Goal: Transaction & Acquisition: Purchase product/service

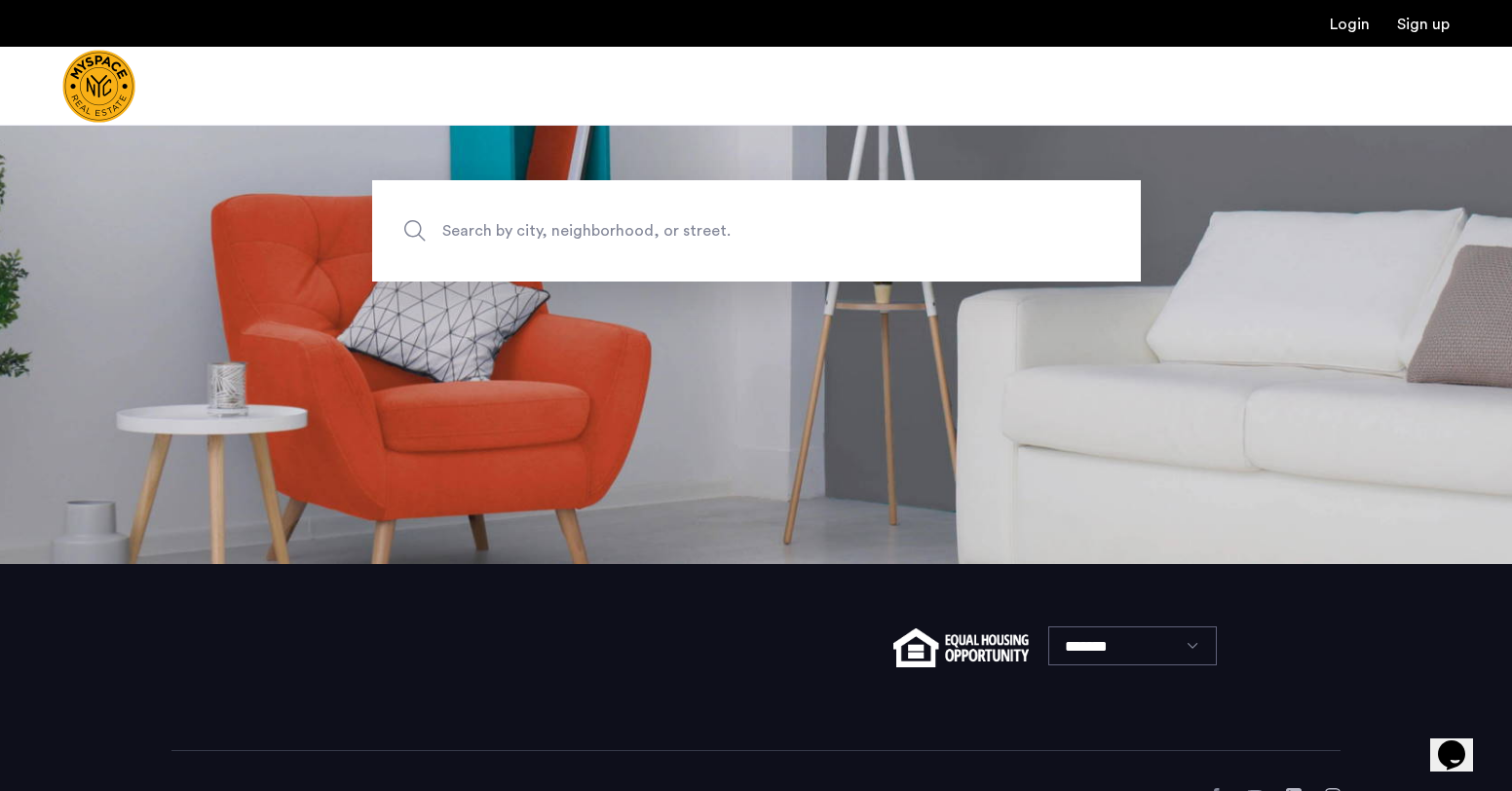
scroll to position [47, 0]
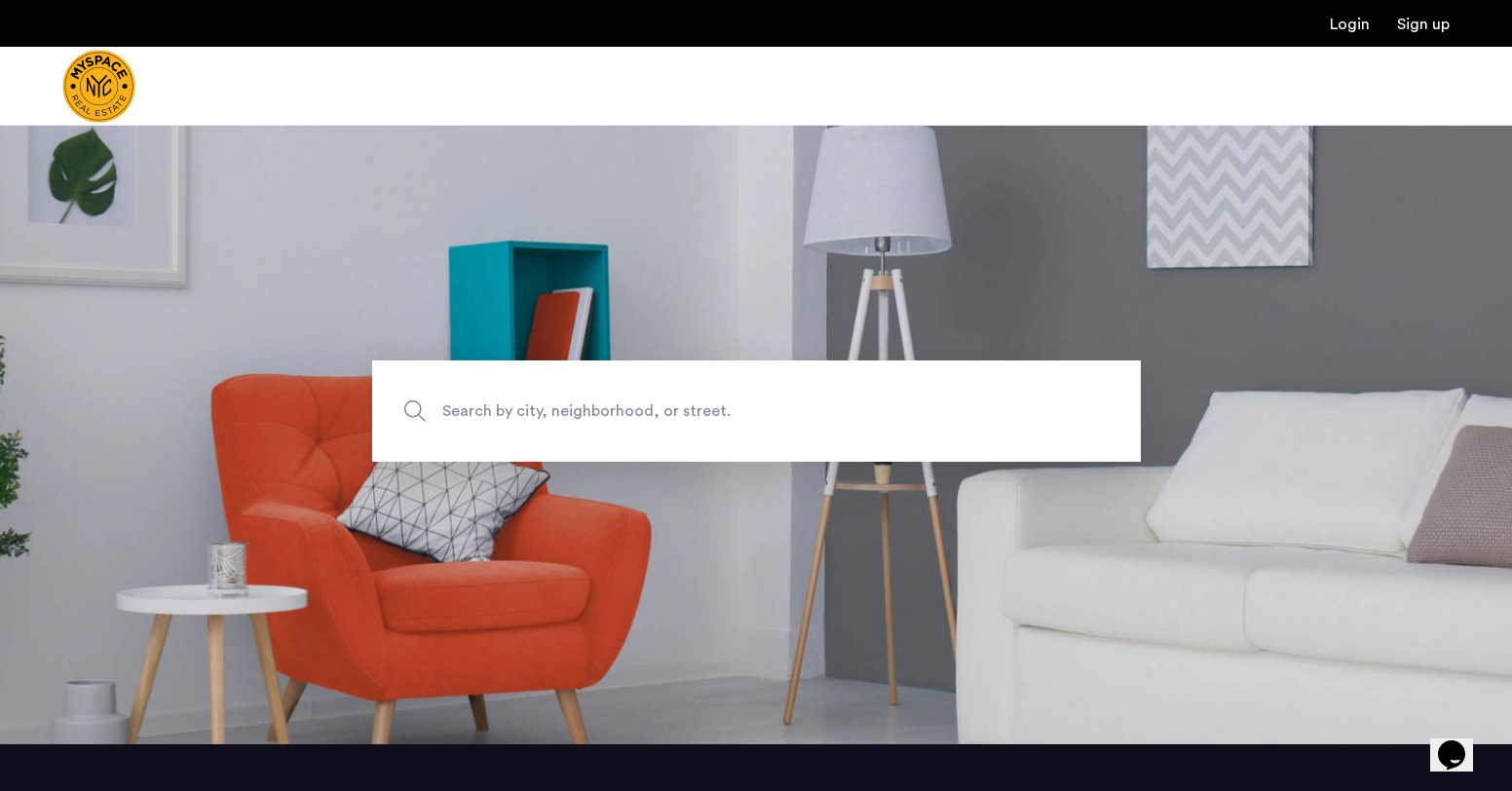
click at [717, 423] on span "Search by city, neighborhood, or street." at bounding box center [710, 411] width 538 height 27
click at [717, 423] on input "Search by city, neighborhood, or street." at bounding box center [757, 411] width 769 height 101
type input "*"
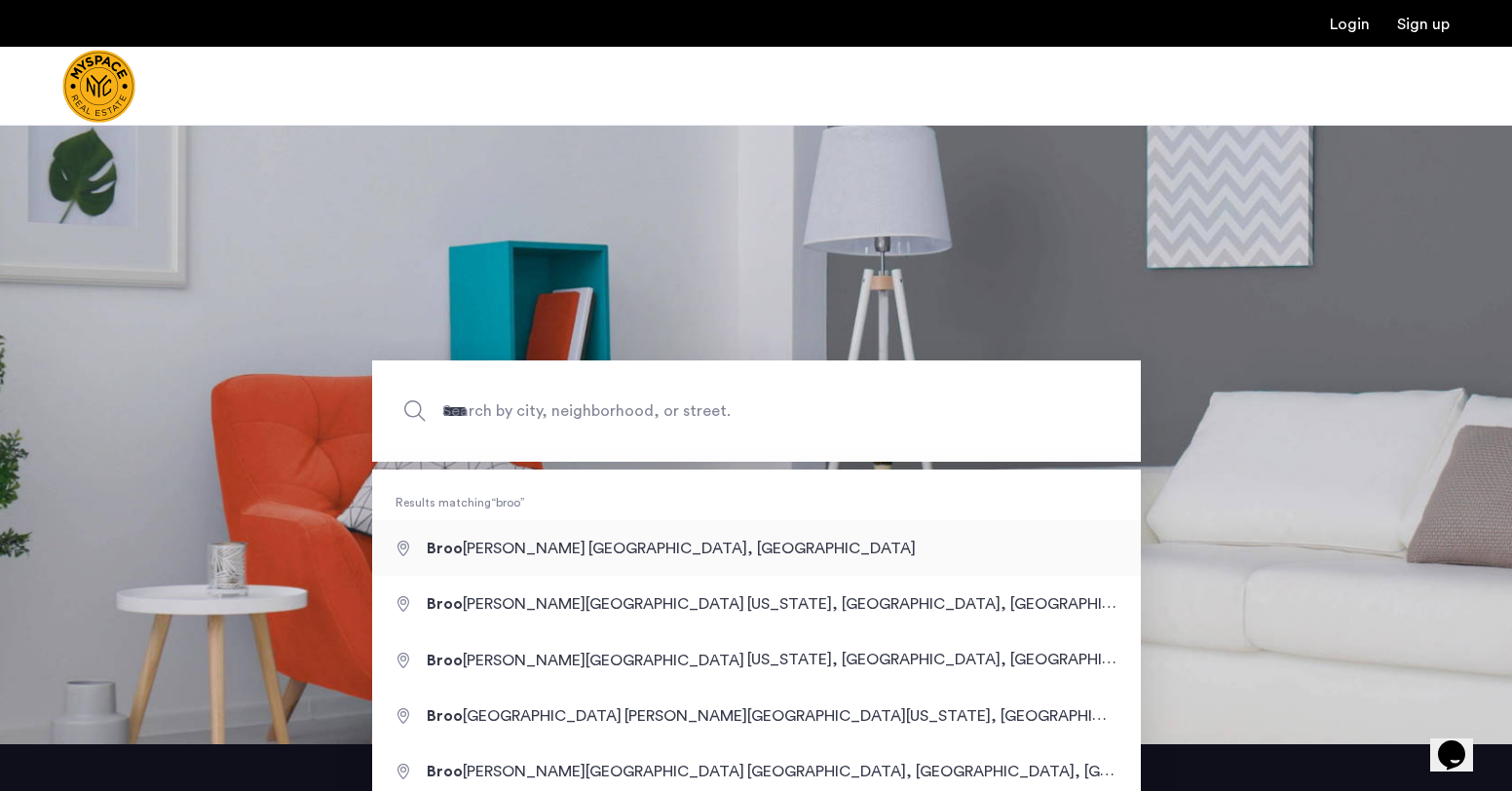
type input "**********"
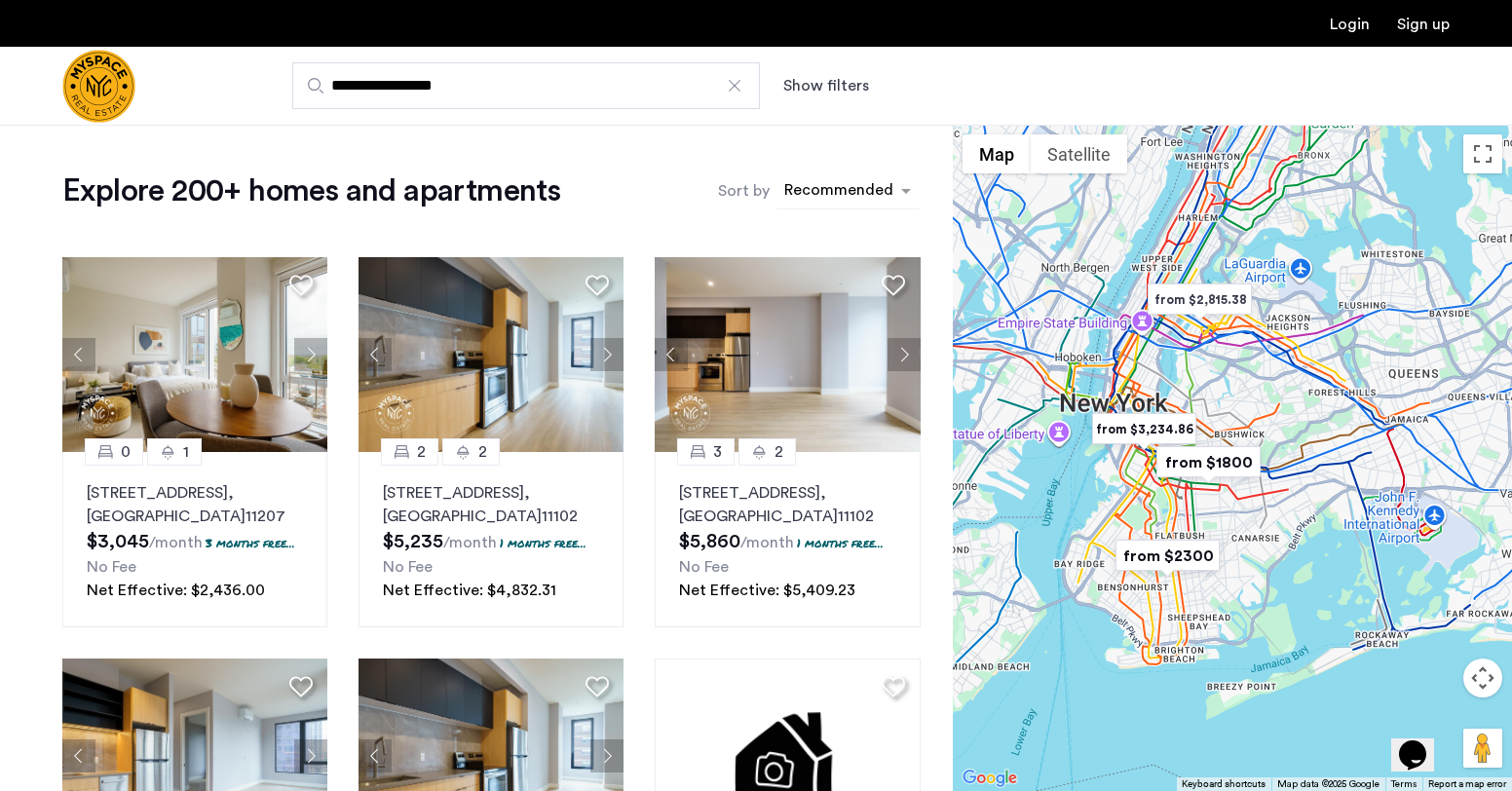
click at [826, 202] on div "sort-apartment" at bounding box center [839, 193] width 115 height 27
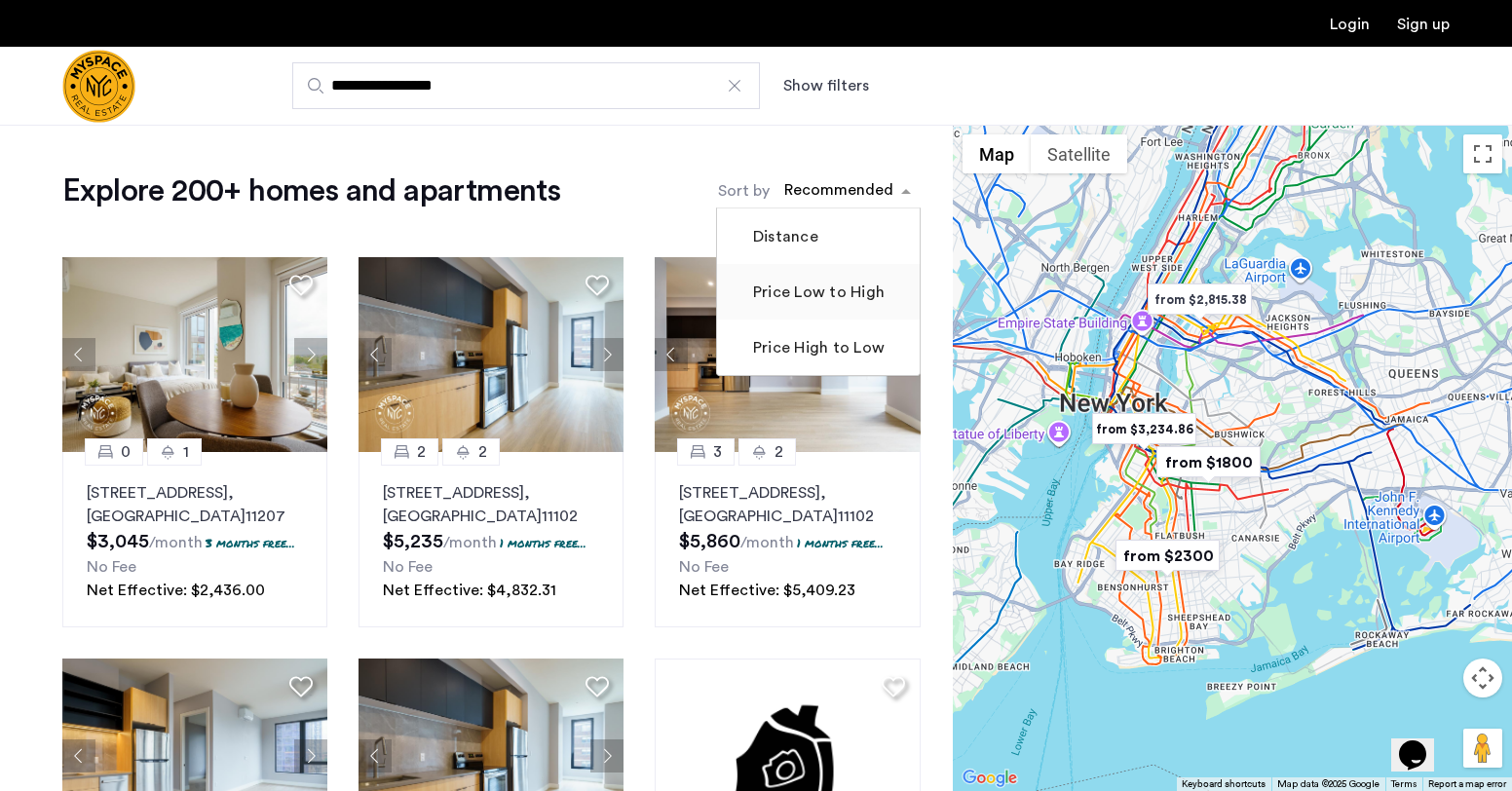
click at [832, 306] on mat-checkbox "Price Low to High" at bounding box center [818, 291] width 203 height 56
click at [840, 293] on label "Price Low to High" at bounding box center [816, 292] width 136 height 24
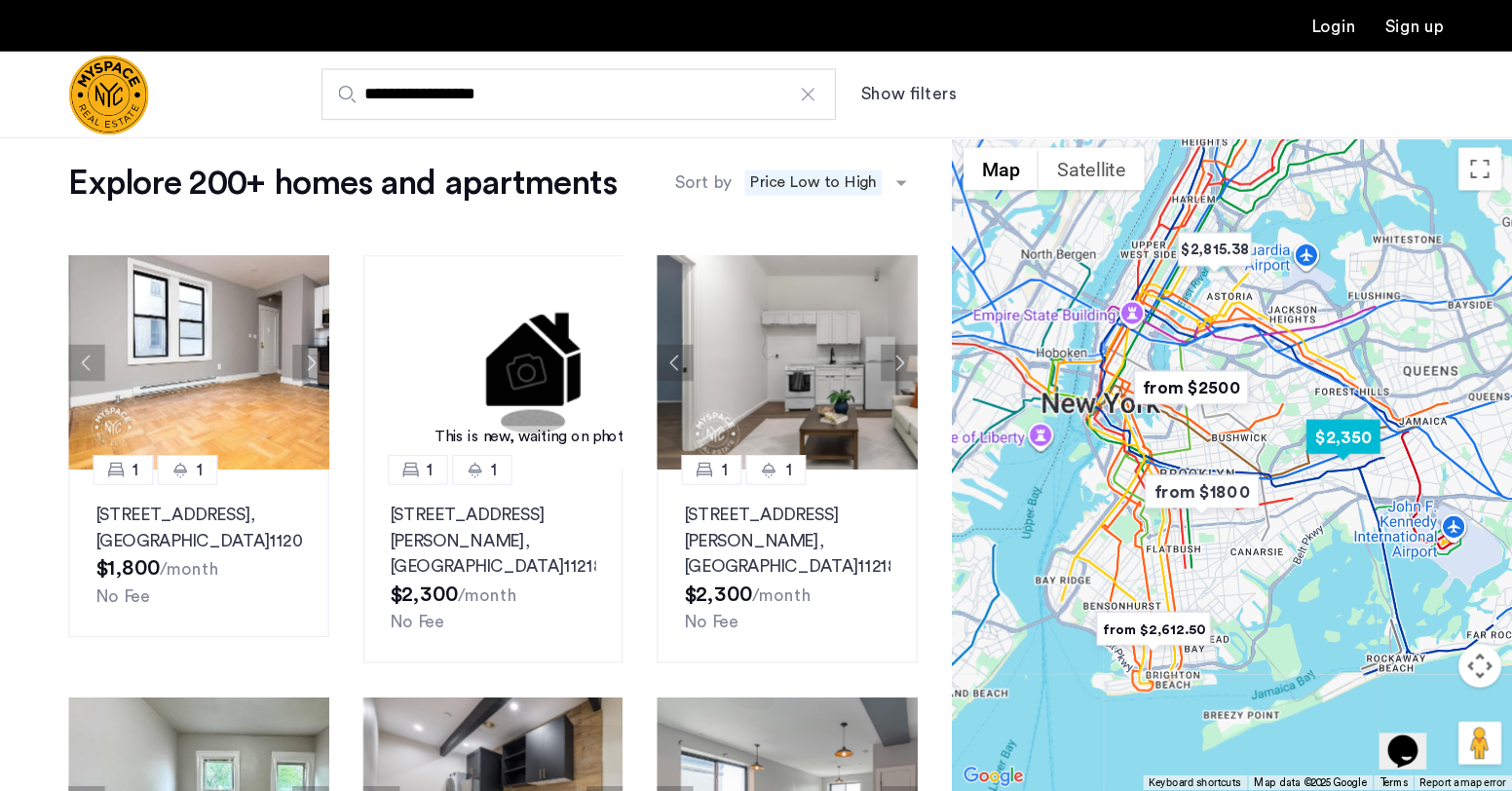
scroll to position [26, 0]
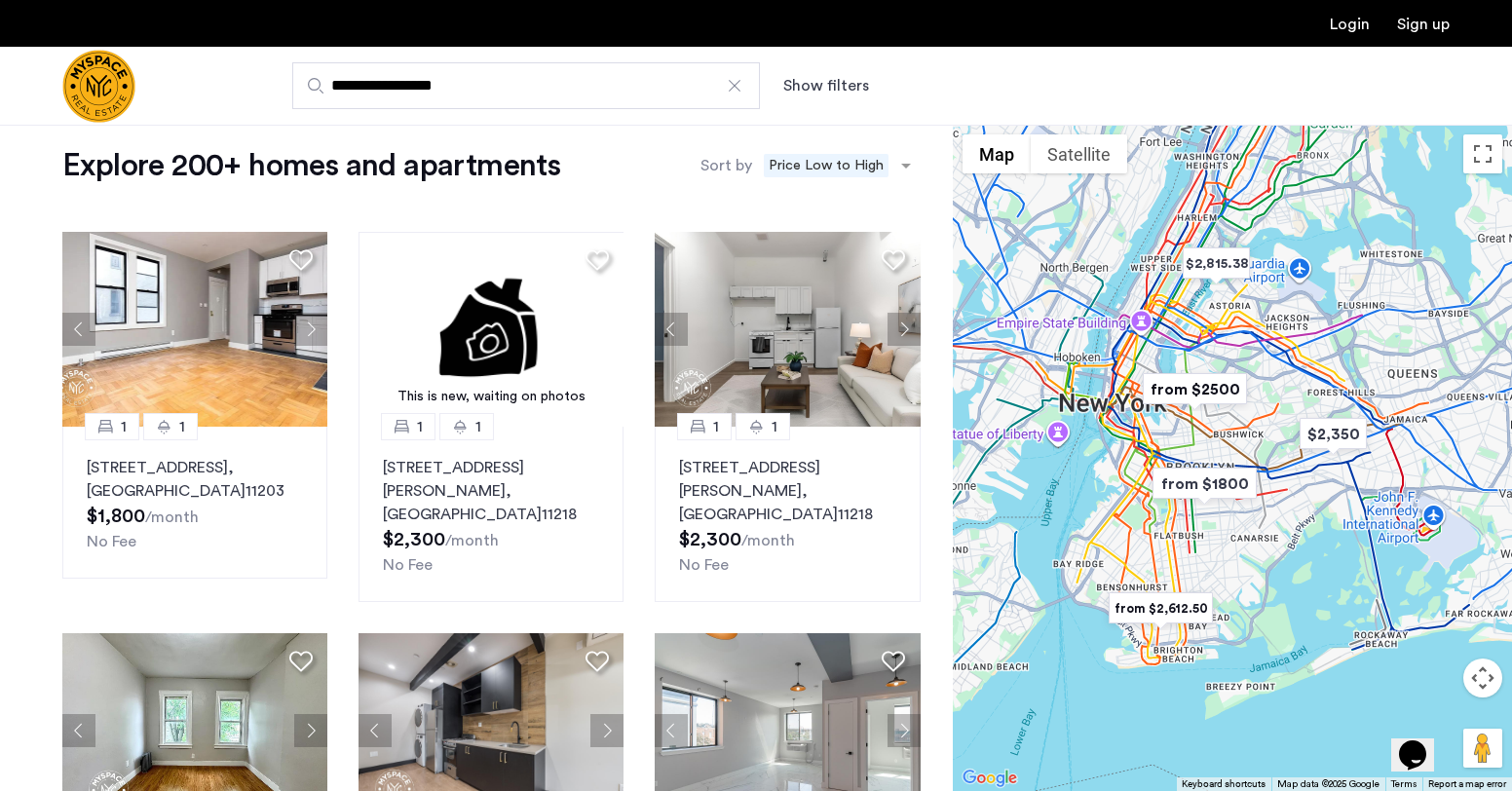
click at [1129, 535] on div at bounding box center [1233, 458] width 559 height 666
click at [1206, 484] on img "from $1800" at bounding box center [1204, 484] width 120 height 44
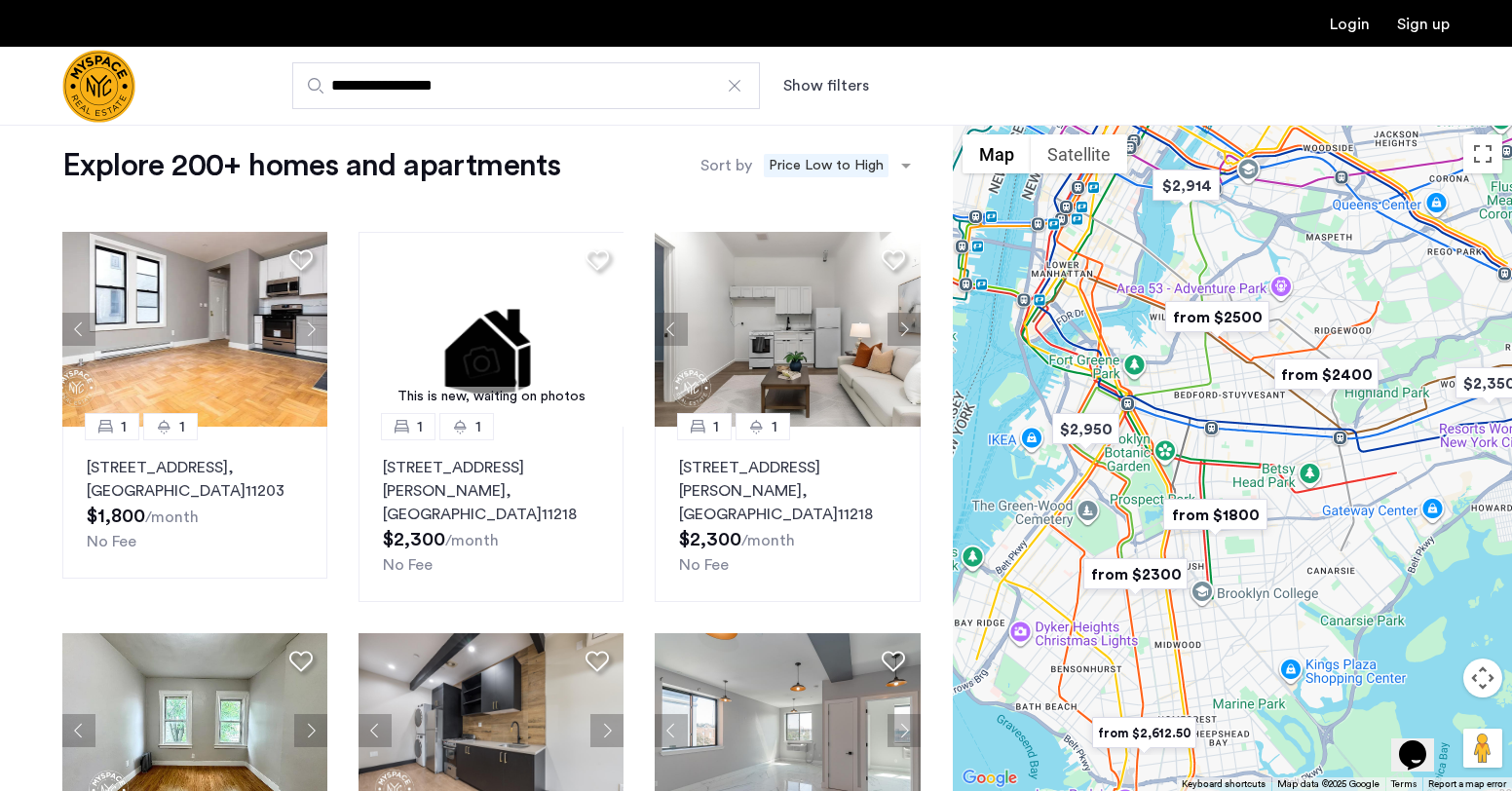
click at [1219, 508] on img "from $1800" at bounding box center [1215, 514] width 120 height 44
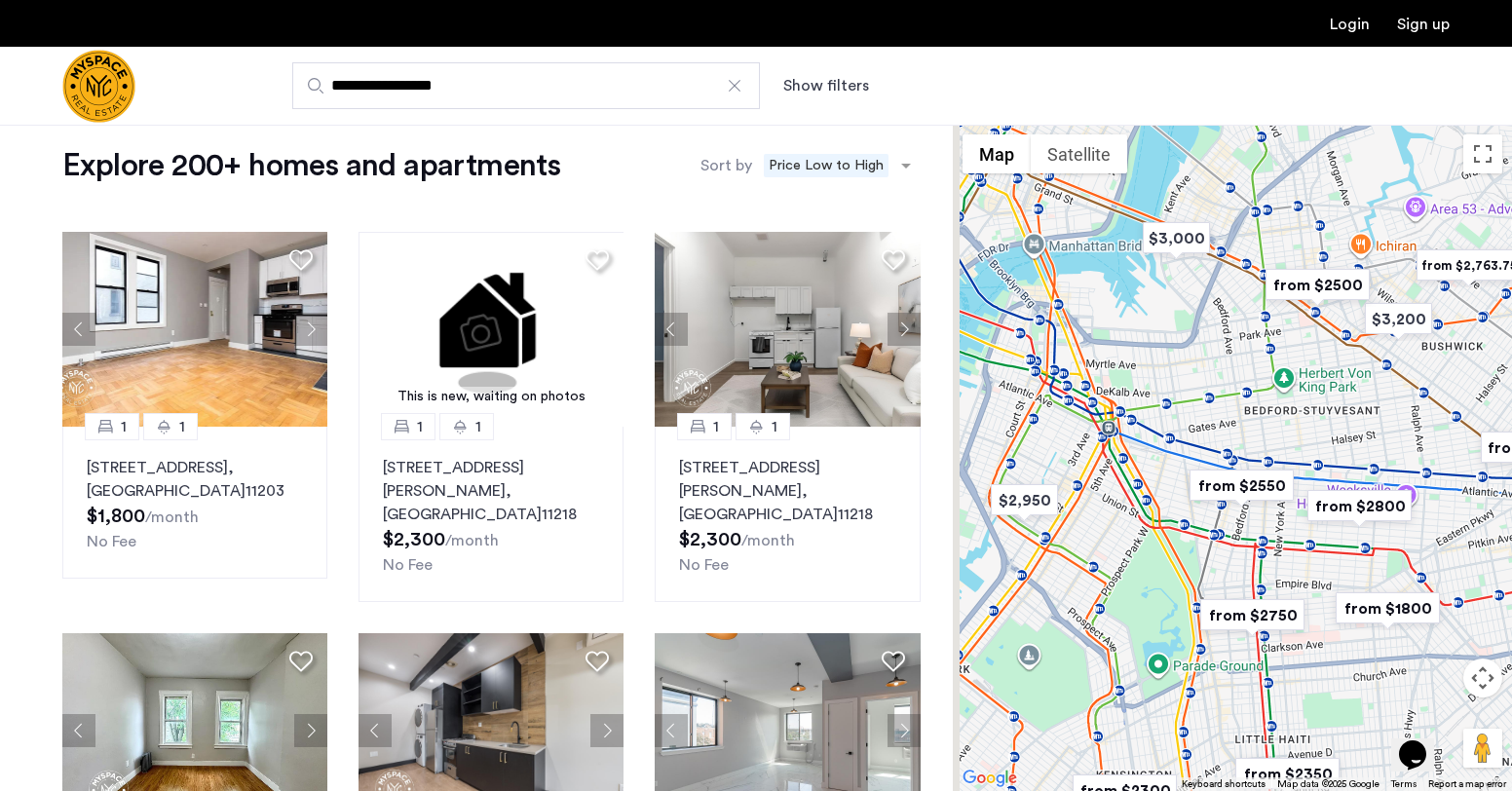
drag, startPoint x: 1202, startPoint y: 334, endPoint x: 1275, endPoint y: 572, distance: 248.9
click at [1275, 570] on div at bounding box center [1233, 458] width 559 height 666
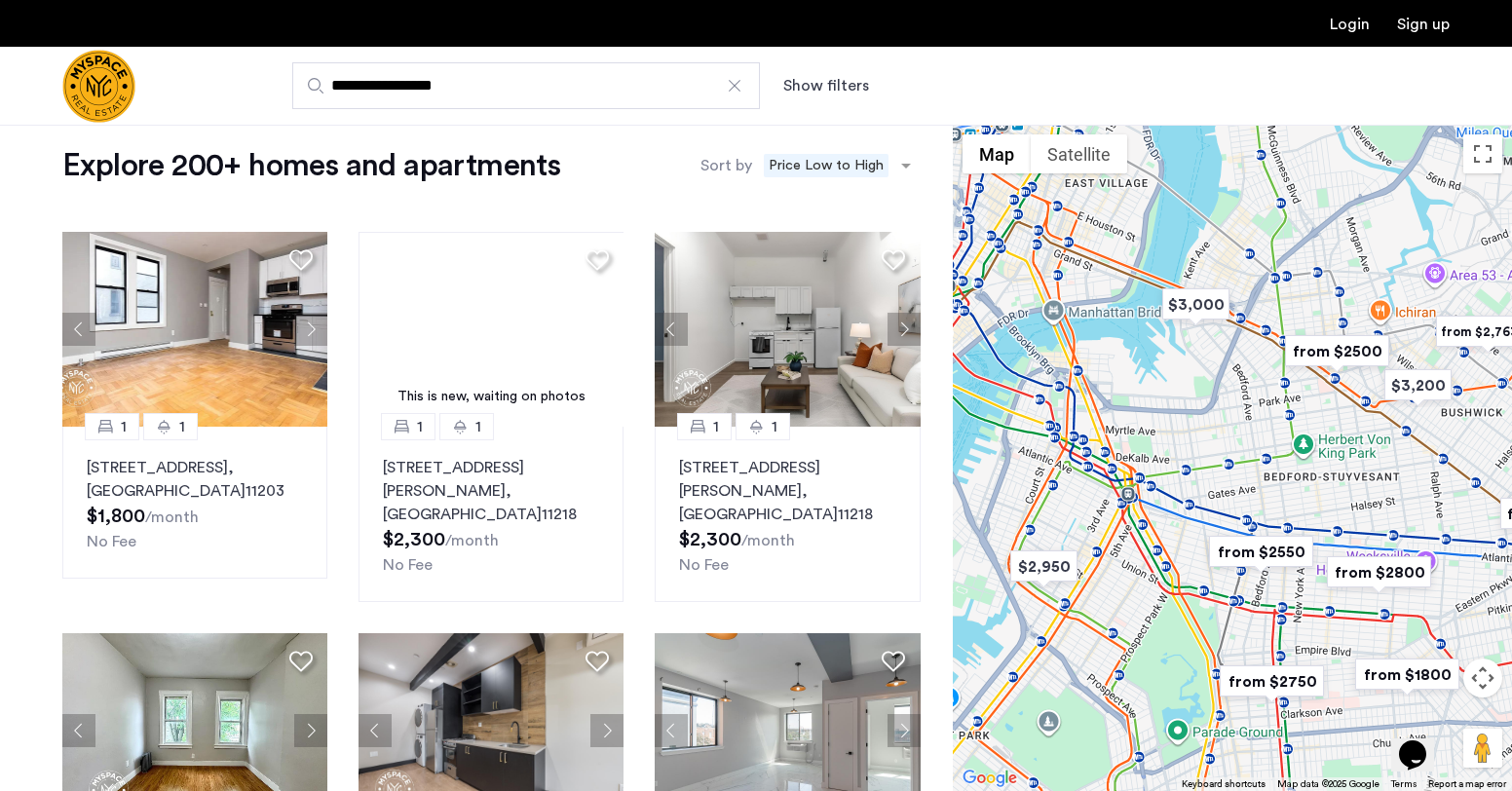
click at [1316, 351] on img "from $2500" at bounding box center [1337, 351] width 120 height 44
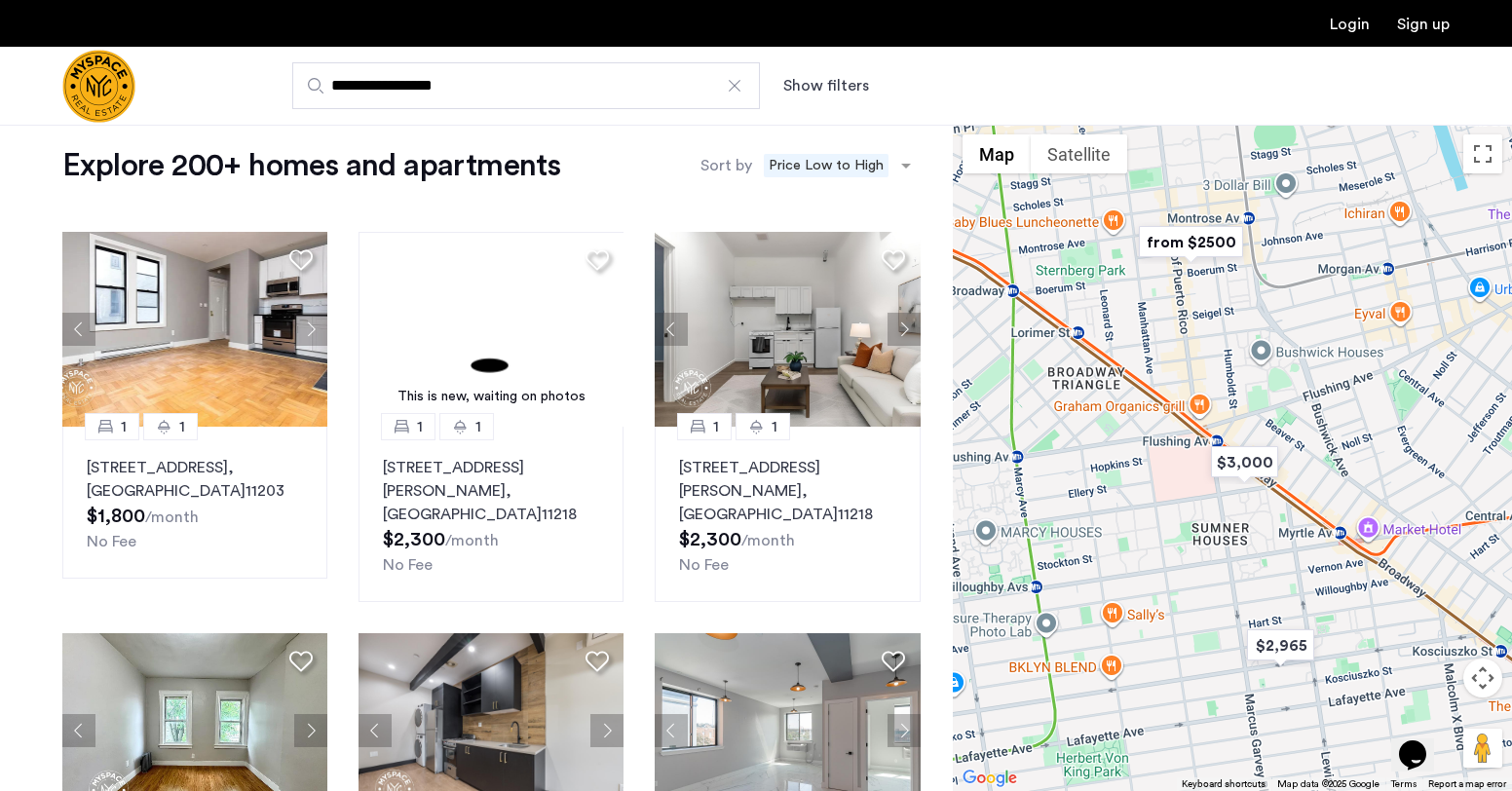
click at [1204, 240] on img "from $2500" at bounding box center [1190, 242] width 120 height 44
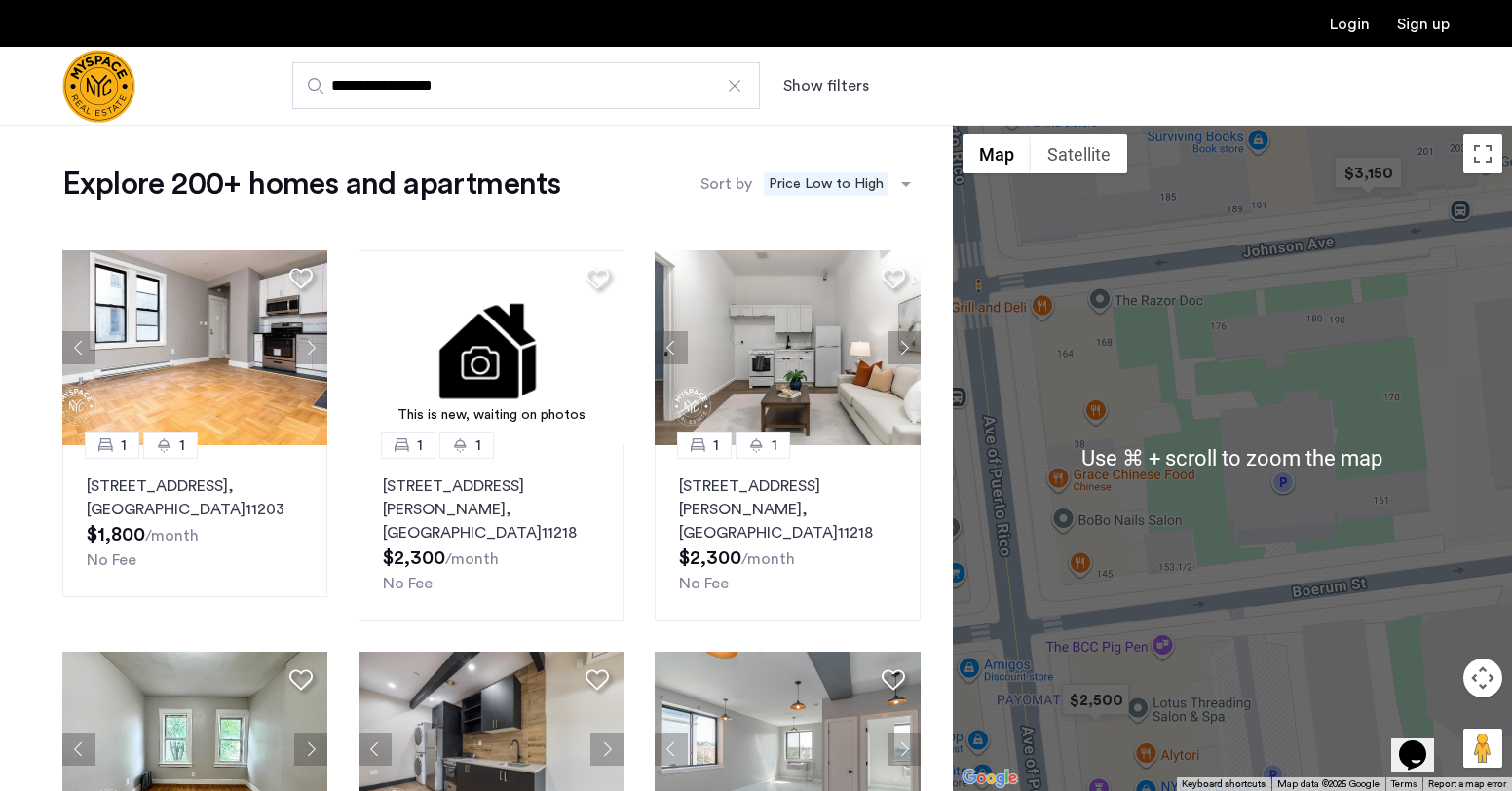
scroll to position [0, 0]
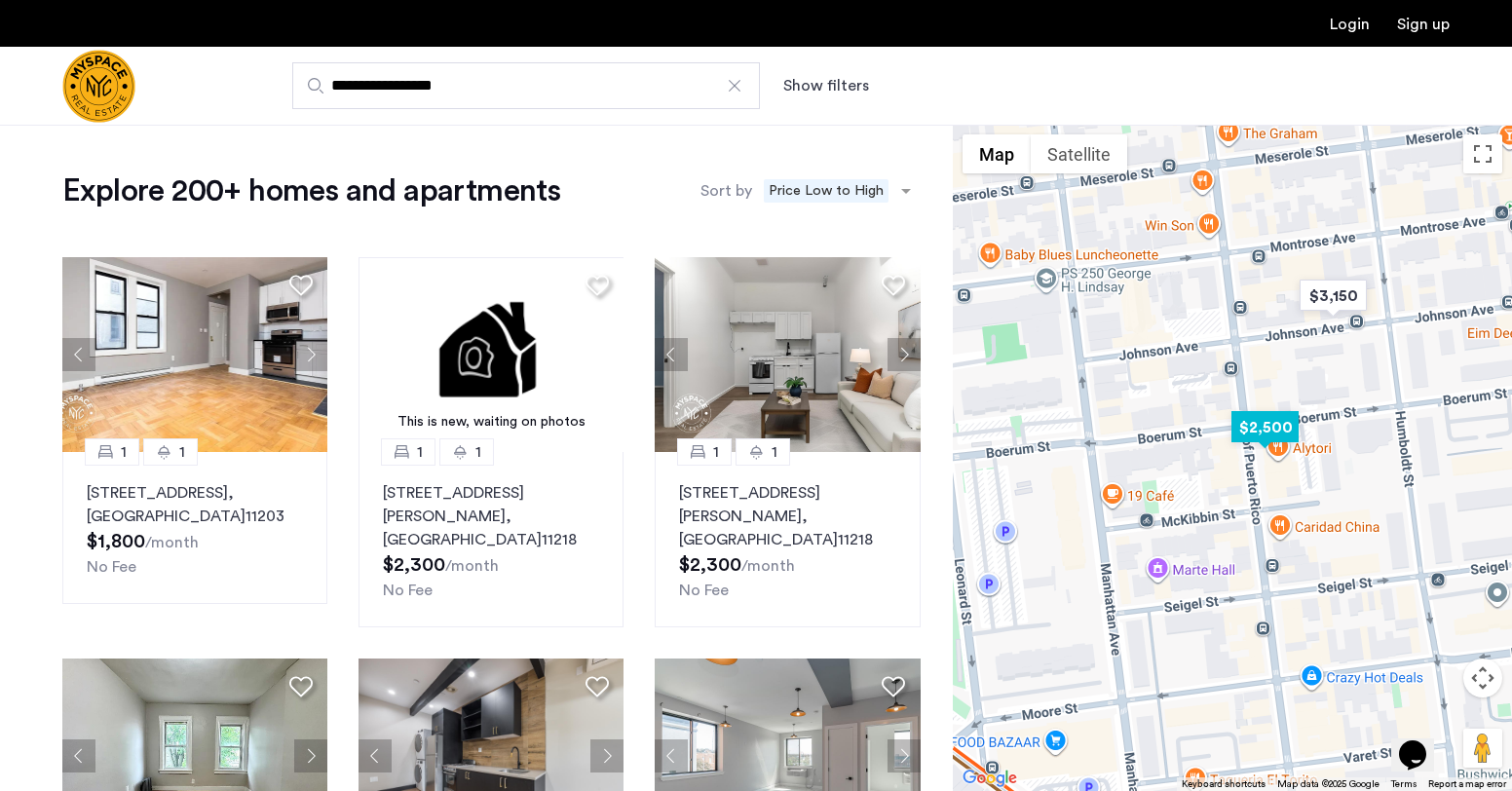
click at [1270, 420] on img "$2,500" at bounding box center [1265, 427] width 83 height 44
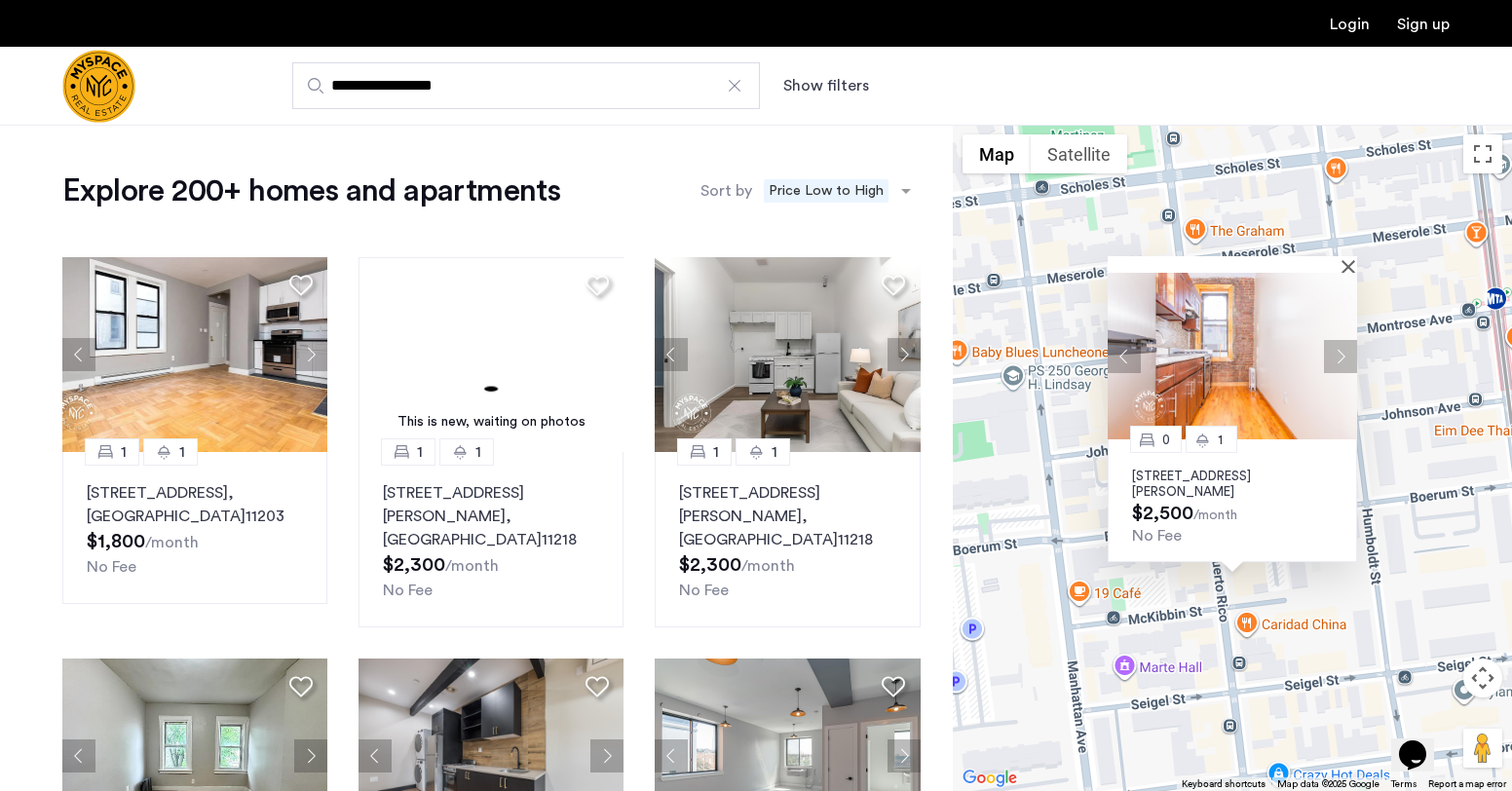
click at [1226, 339] on img at bounding box center [1233, 356] width 250 height 167
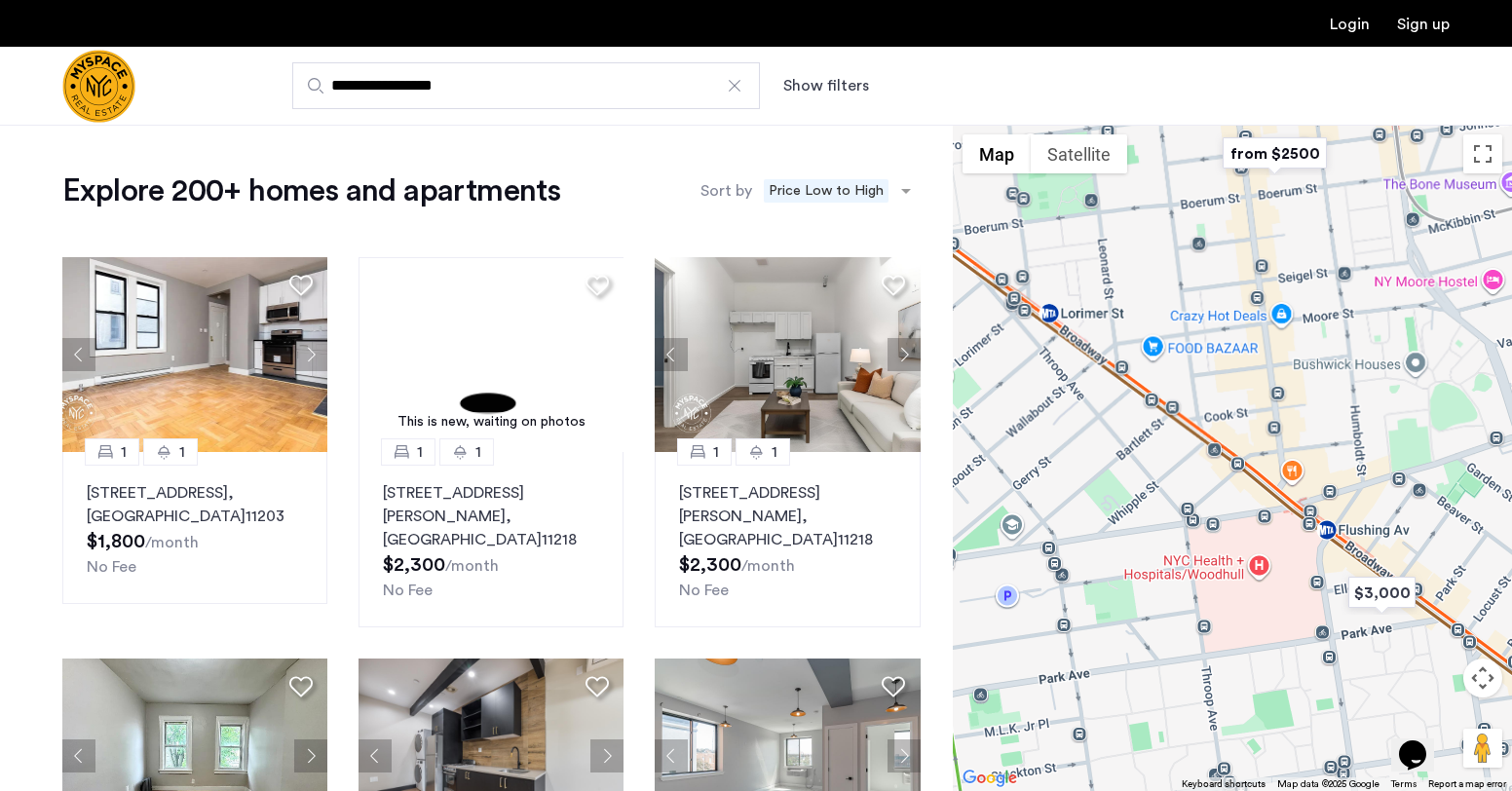
drag, startPoint x: 1067, startPoint y: 402, endPoint x: 1181, endPoint y: 180, distance: 249.6
click at [1181, 180] on div at bounding box center [1233, 458] width 559 height 666
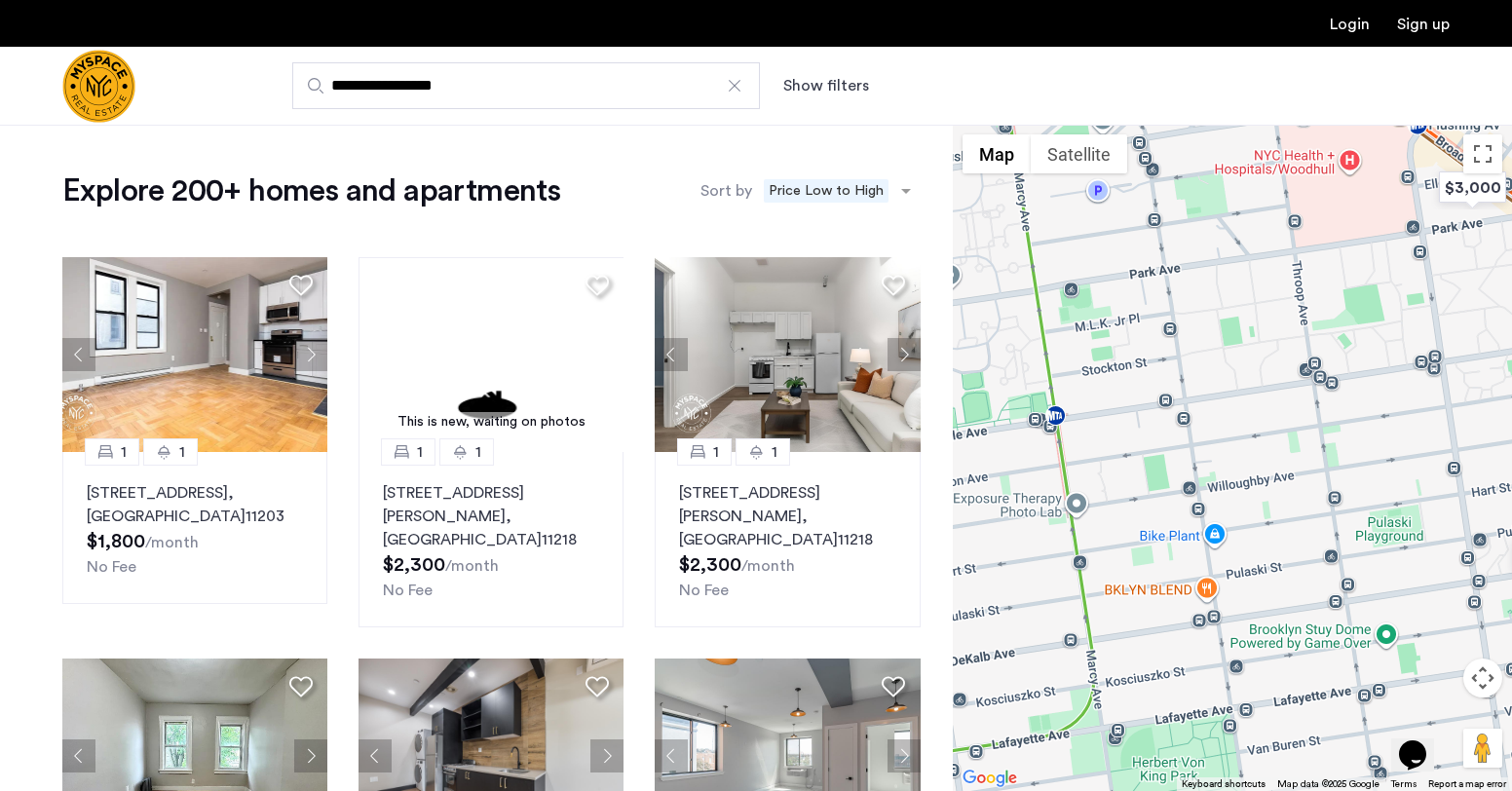
drag, startPoint x: 1218, startPoint y: 458, endPoint x: 1305, endPoint y: 45, distance: 422.1
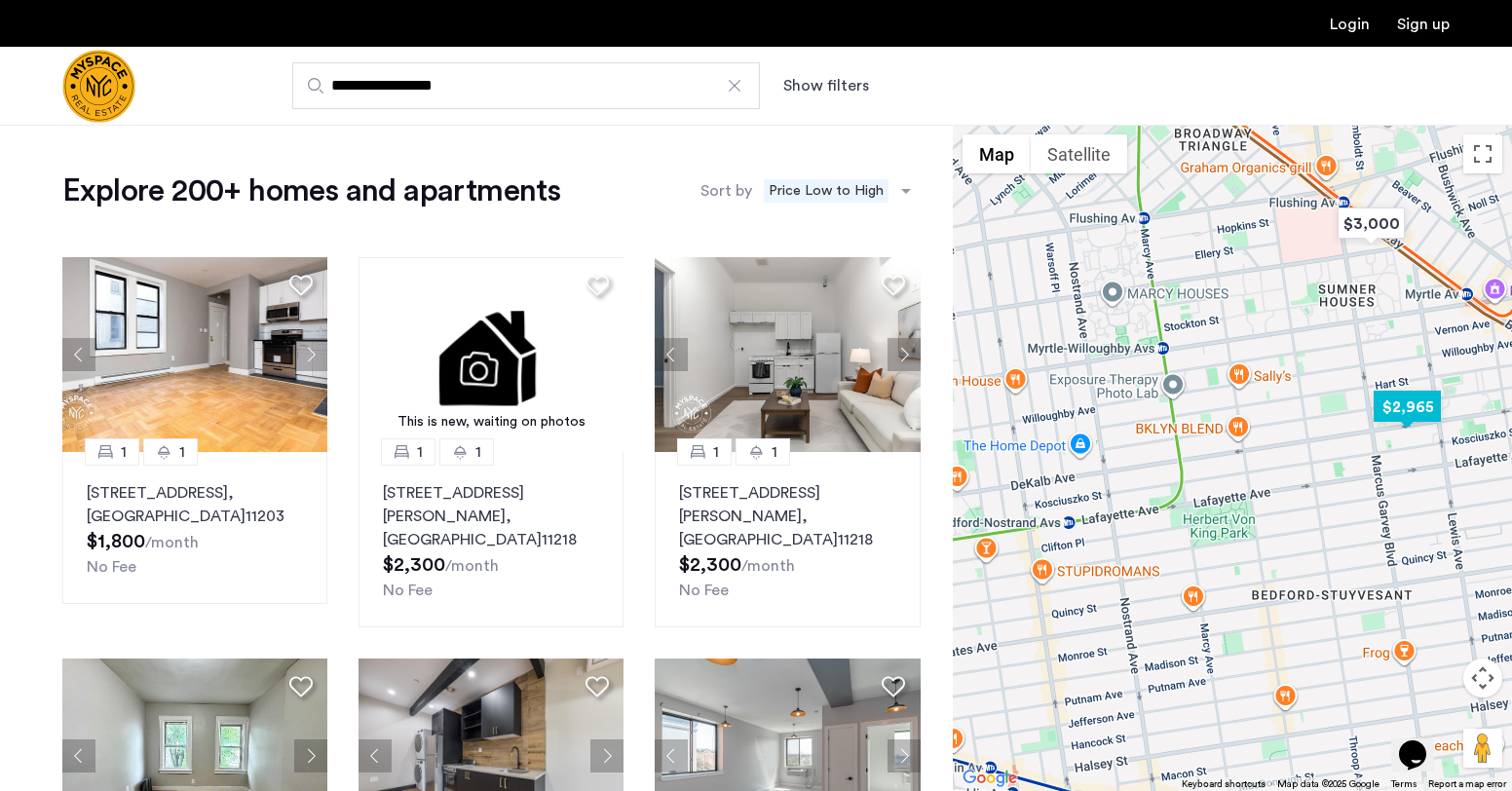
click at [1392, 403] on img "$2,965" at bounding box center [1407, 406] width 83 height 44
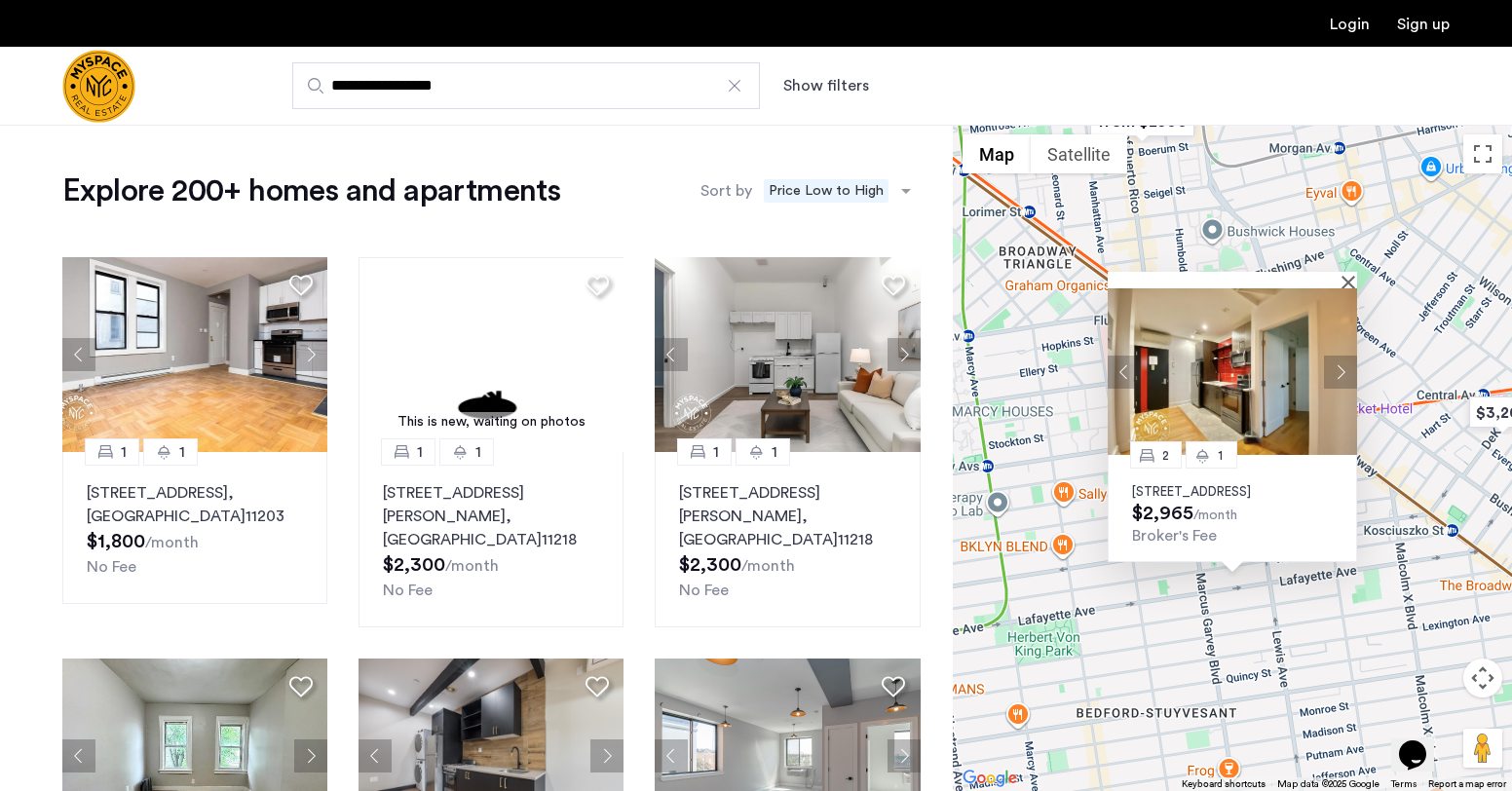
click at [1086, 381] on div "2 1 [STREET_ADDRESS] $2,965 /month [PERSON_NAME]'s Fee" at bounding box center [1233, 458] width 559 height 666
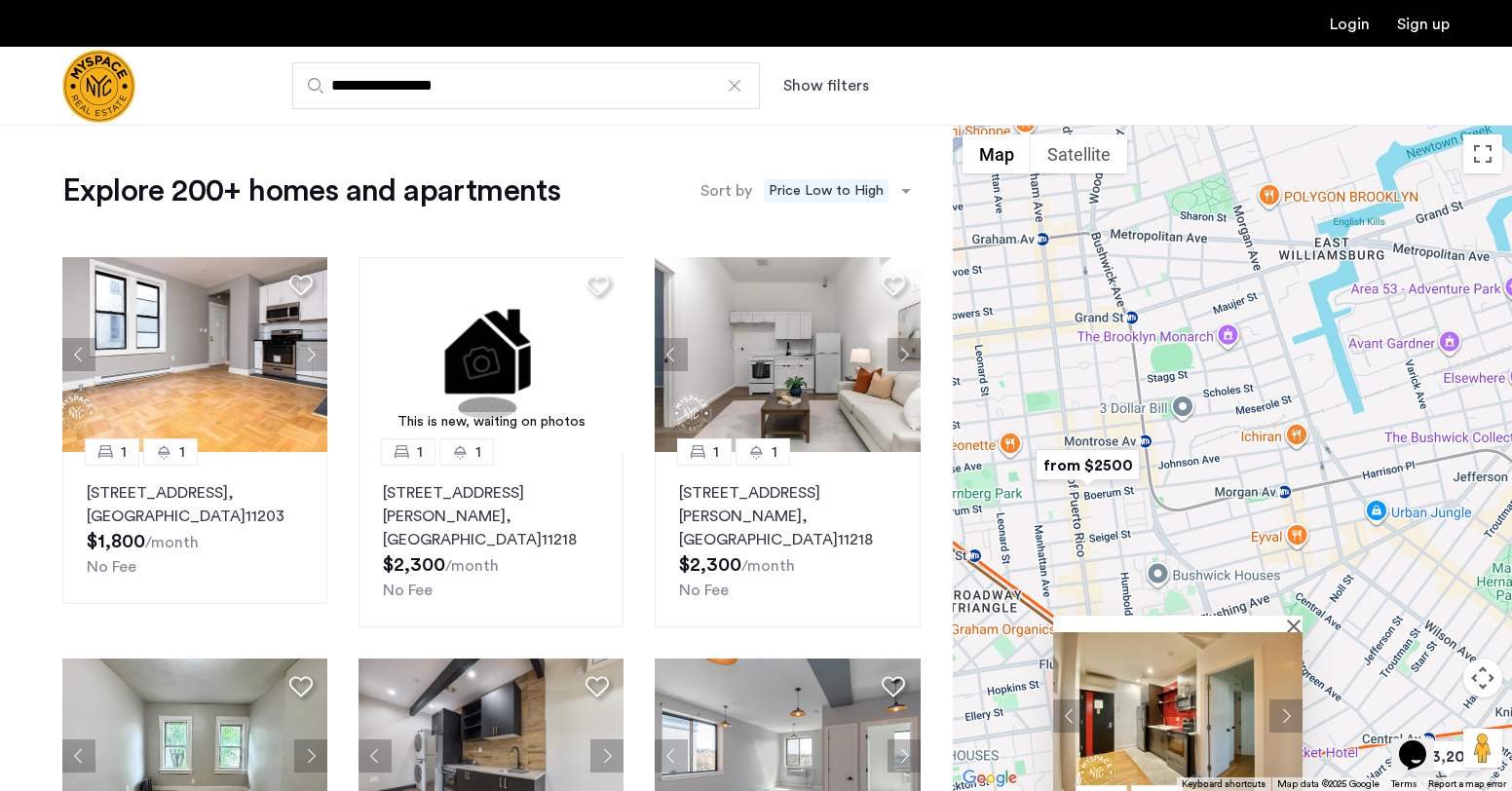
drag, startPoint x: 1132, startPoint y: 236, endPoint x: 1077, endPoint y: 584, distance: 352.3
click at [1077, 584] on div "2 1 [STREET_ADDRESS] $2,965 /month [PERSON_NAME]'s Fee" at bounding box center [1233, 458] width 559 height 666
click at [1084, 463] on img "from $2500" at bounding box center [1087, 465] width 120 height 44
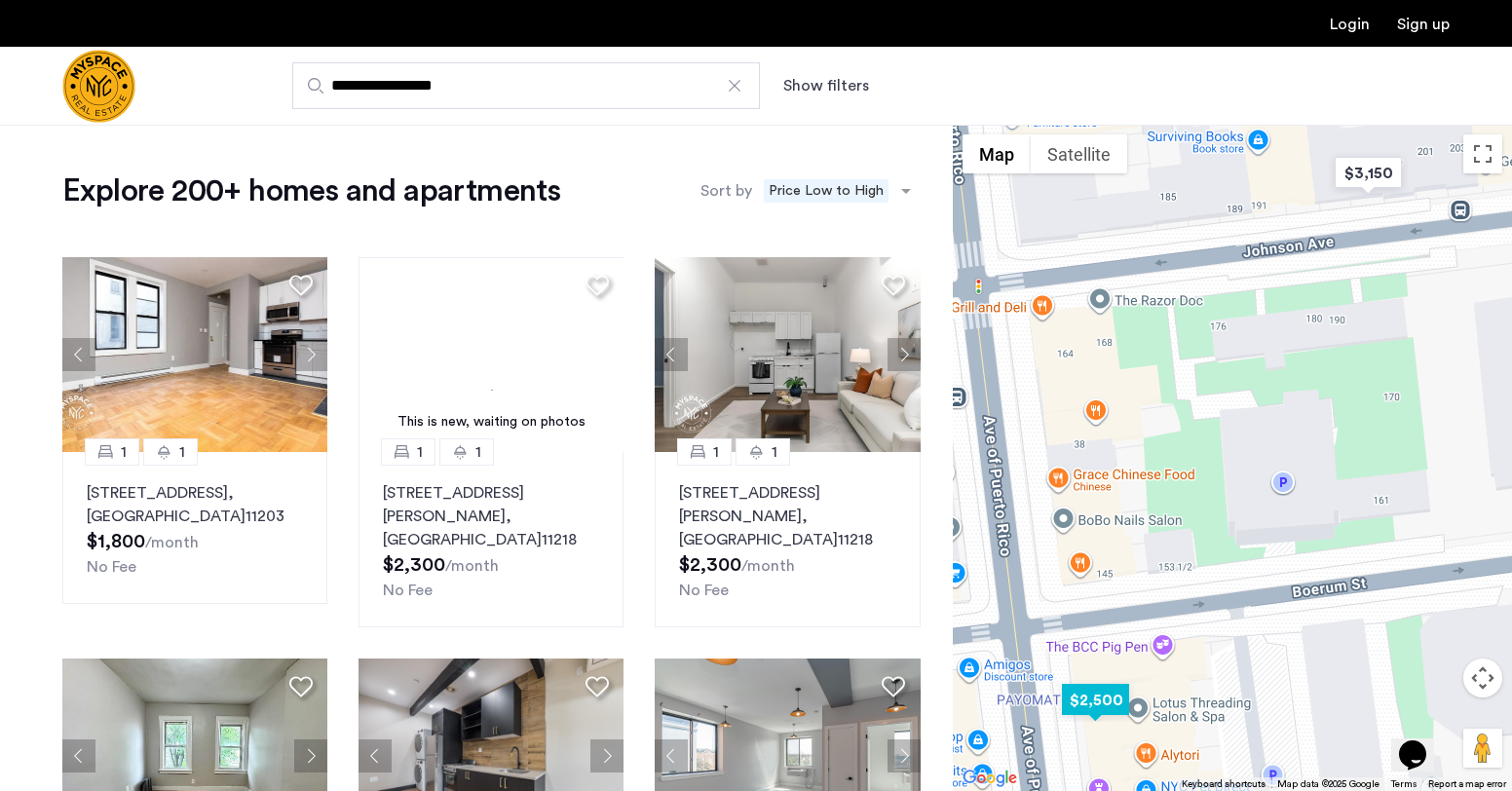
click at [1102, 697] on img "$2,500" at bounding box center [1096, 700] width 83 height 44
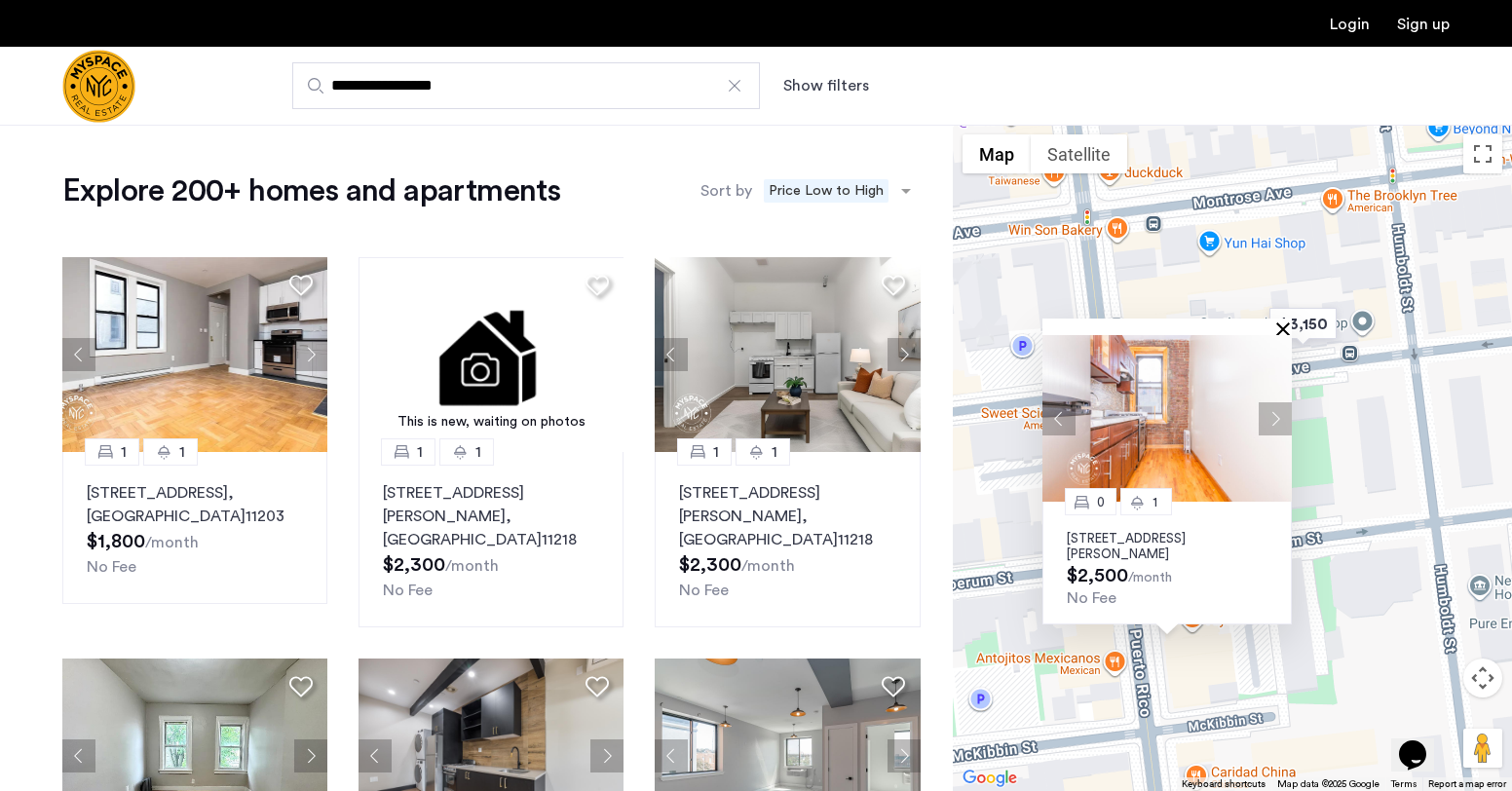
click at [1281, 321] on button "Close" at bounding box center [1287, 328] width 14 height 14
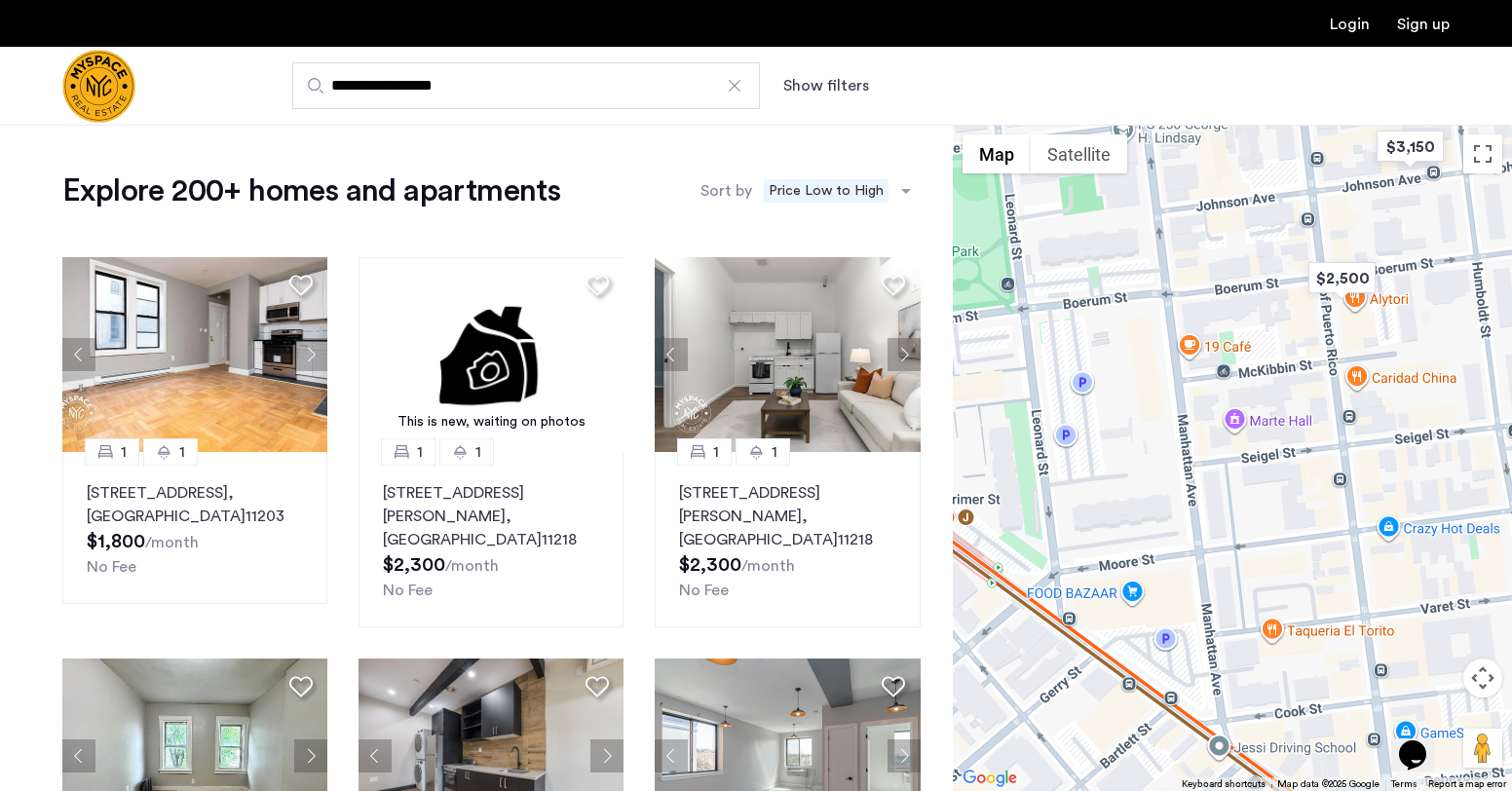
drag, startPoint x: 1277, startPoint y: 504, endPoint x: 1395, endPoint y: 269, distance: 263.0
click at [1395, 269] on div at bounding box center [1233, 458] width 559 height 666
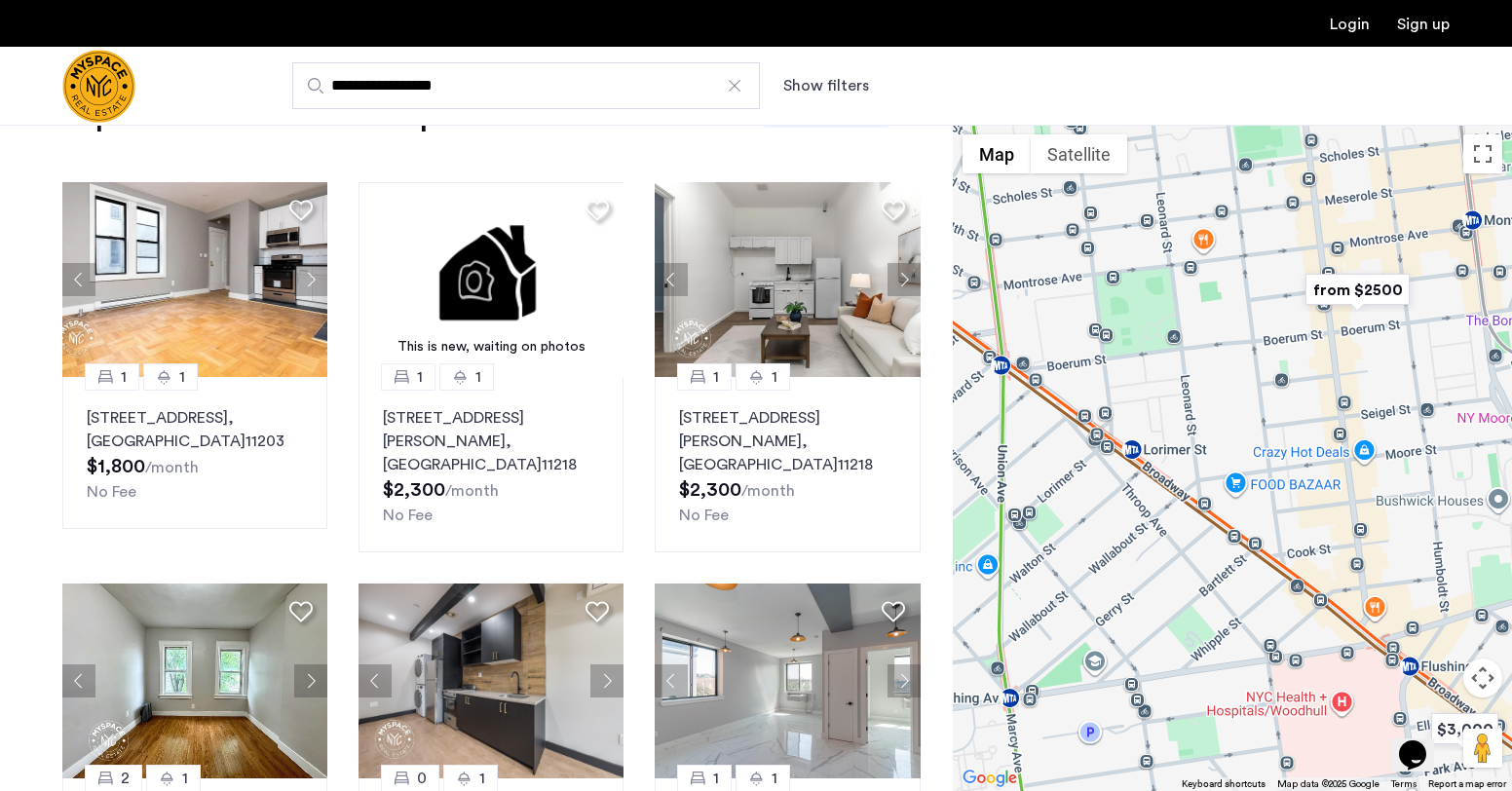
scroll to position [77, 0]
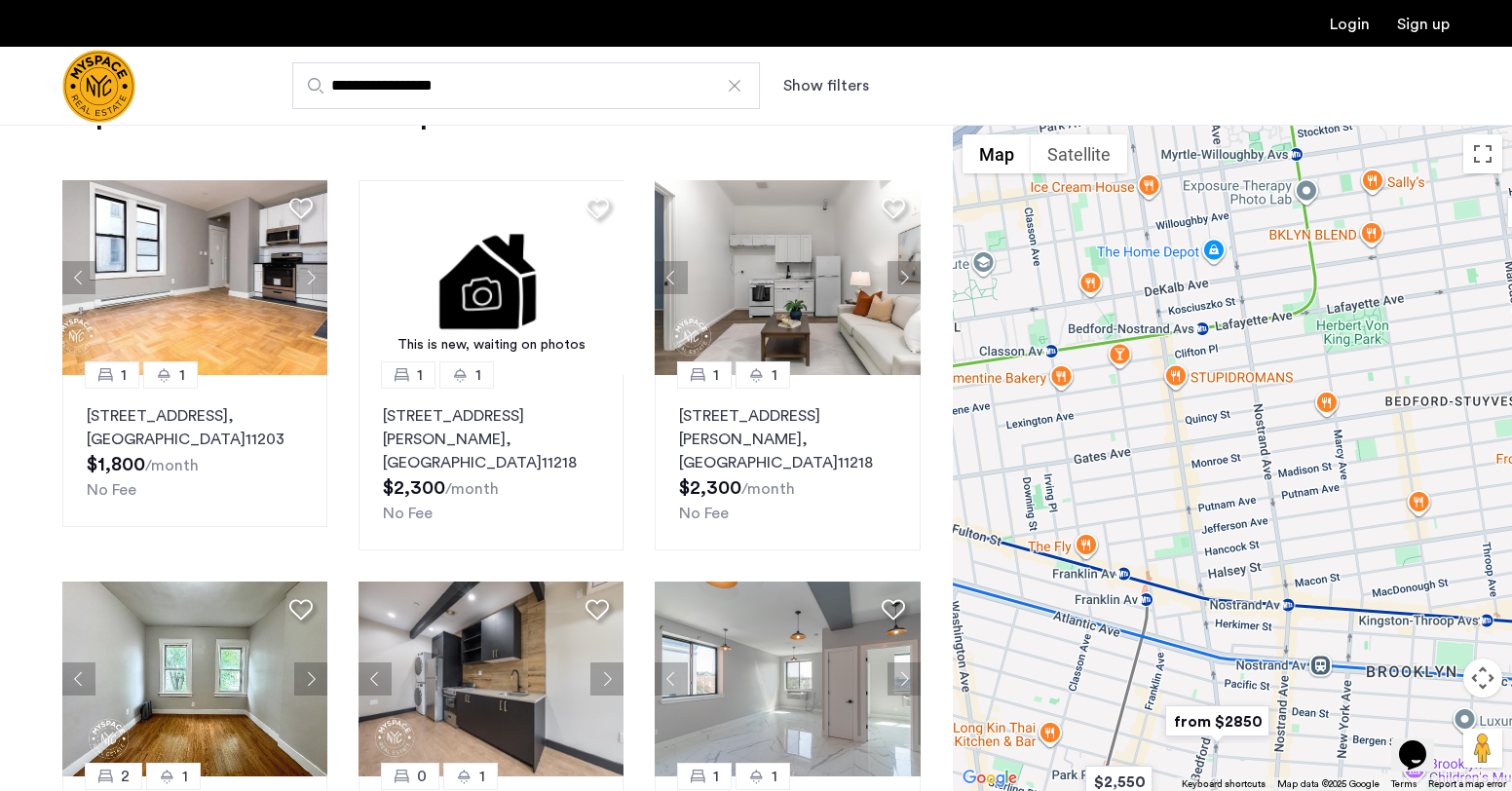
drag, startPoint x: 1286, startPoint y: 505, endPoint x: 1400, endPoint y: -70, distance: 586.2
click at [1400, 0] on html "**********" at bounding box center [756, 318] width 1512 height 791
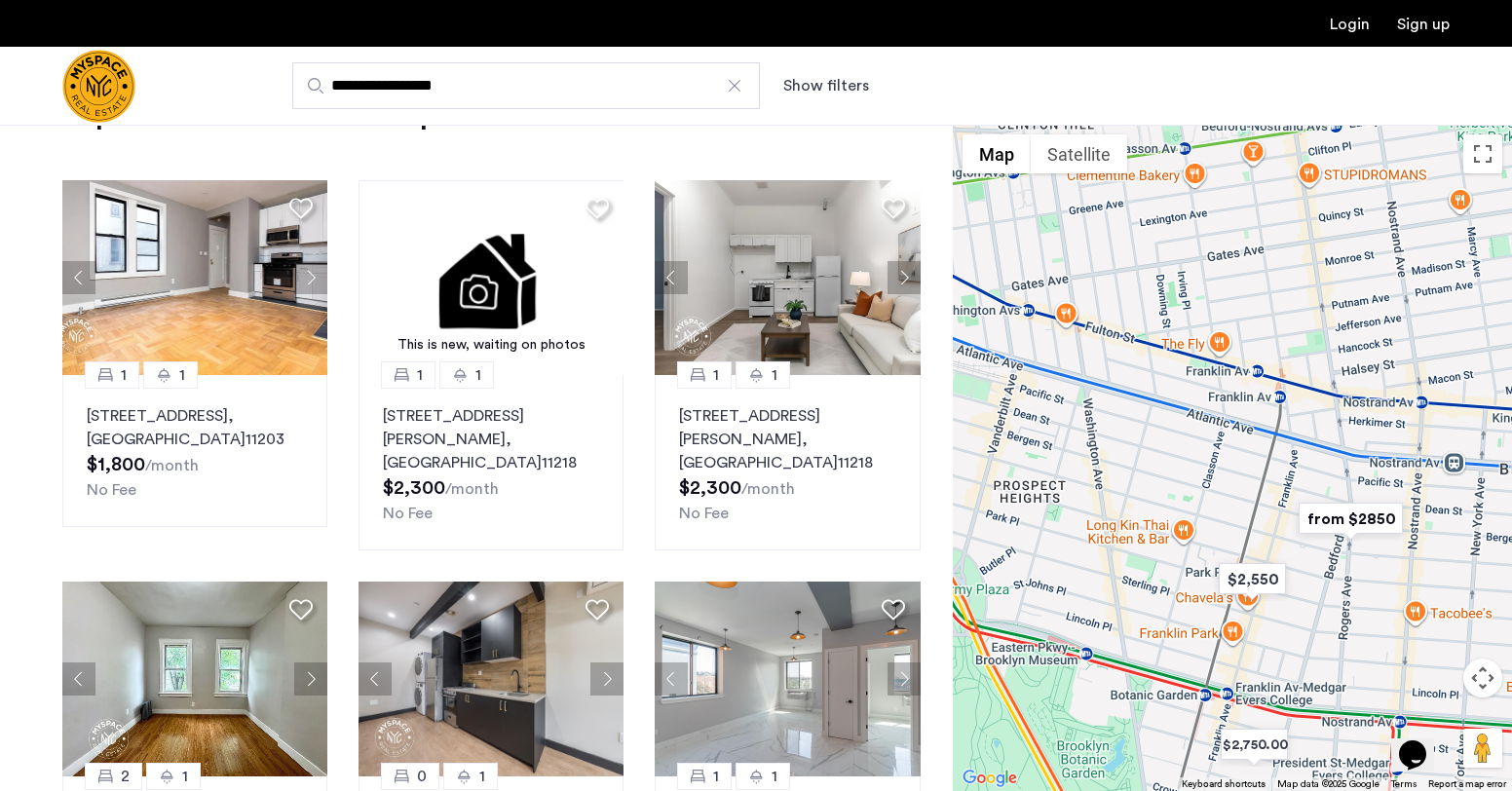
drag, startPoint x: 1197, startPoint y: 241, endPoint x: 1337, endPoint y: 42, distance: 243.3
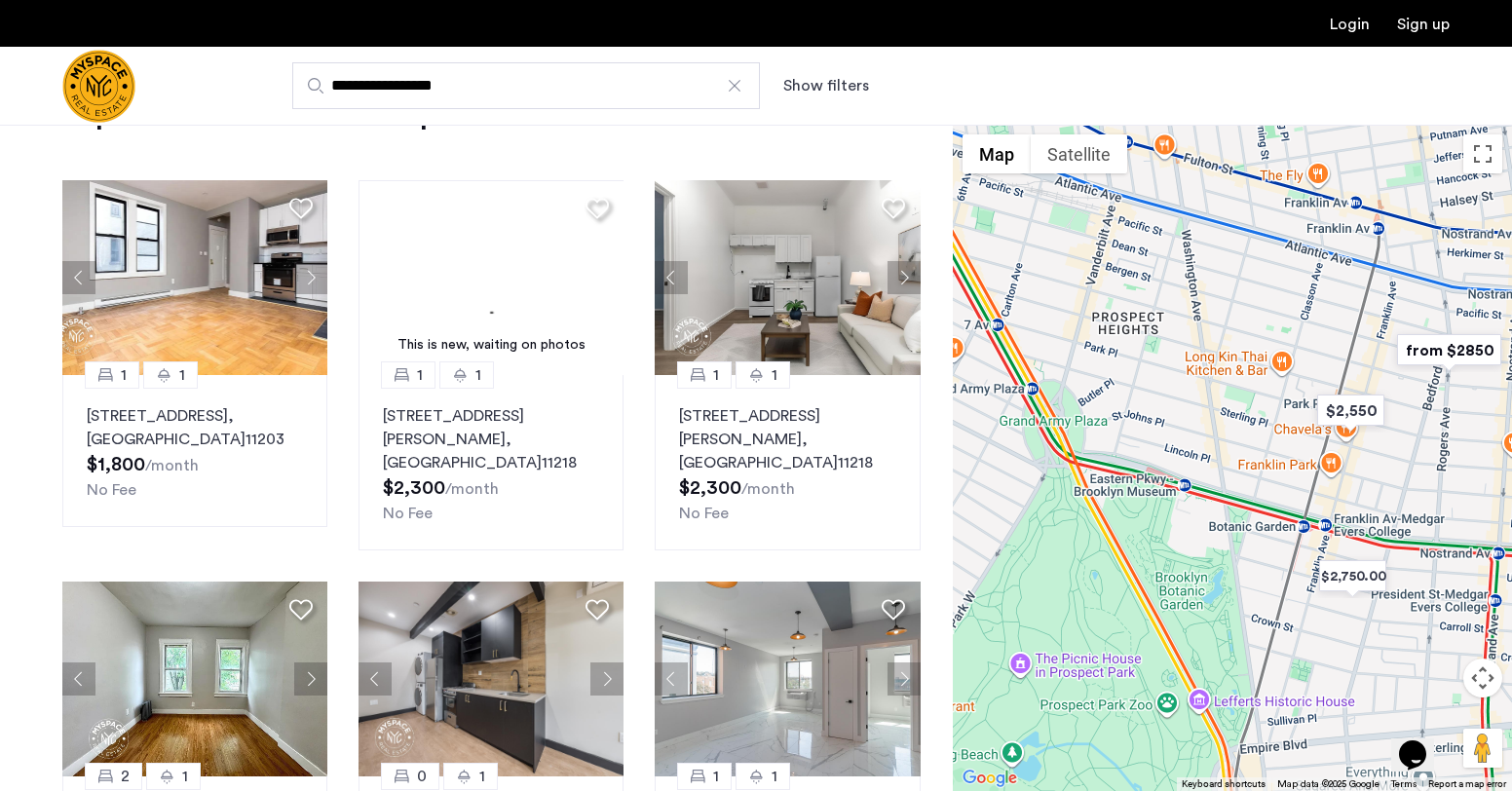
drag, startPoint x: 1199, startPoint y: 333, endPoint x: 1291, endPoint y: 163, distance: 193.3
click at [1291, 163] on div at bounding box center [1233, 458] width 559 height 666
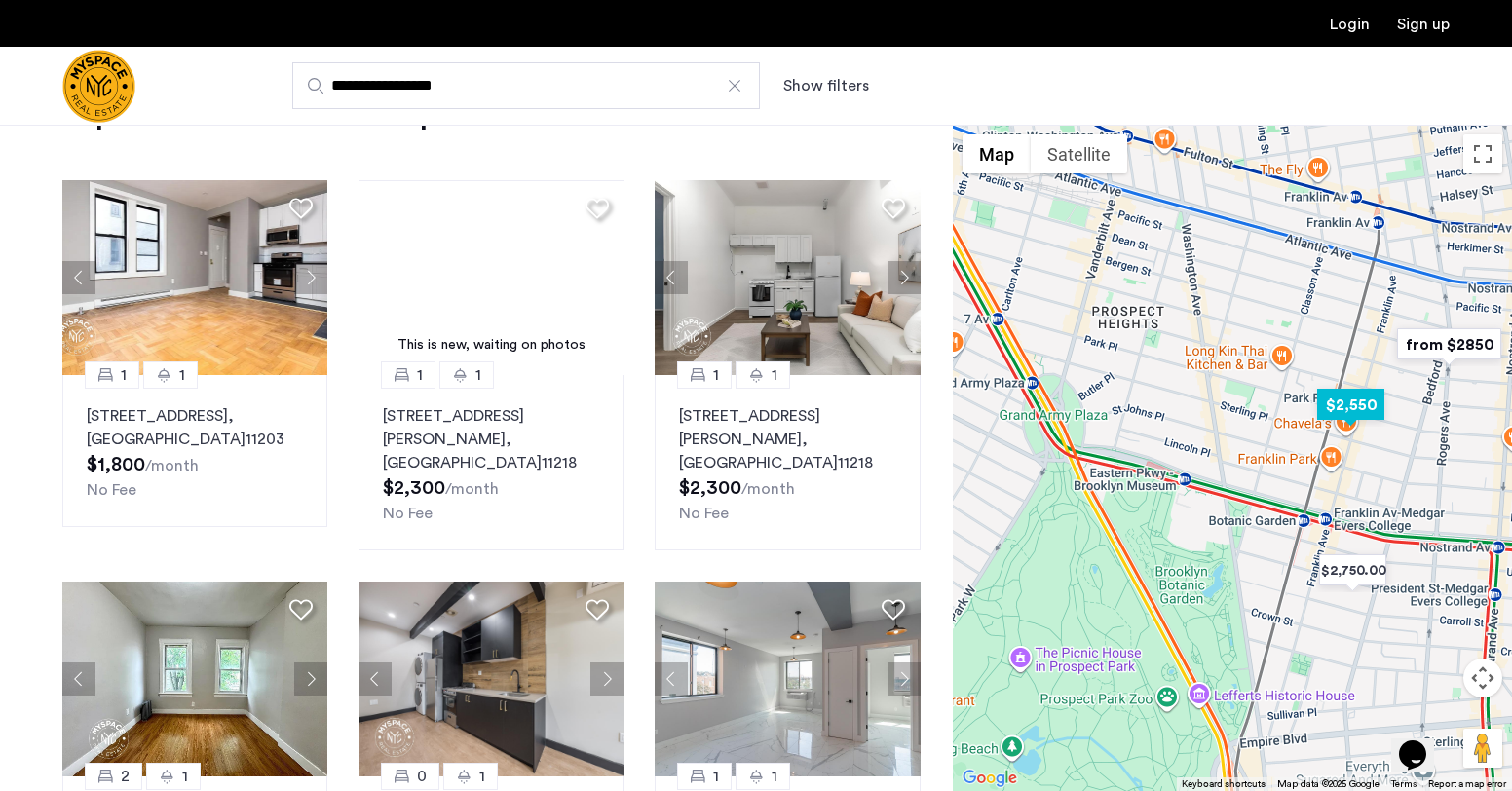
click at [1335, 403] on img "$2,550" at bounding box center [1350, 404] width 83 height 44
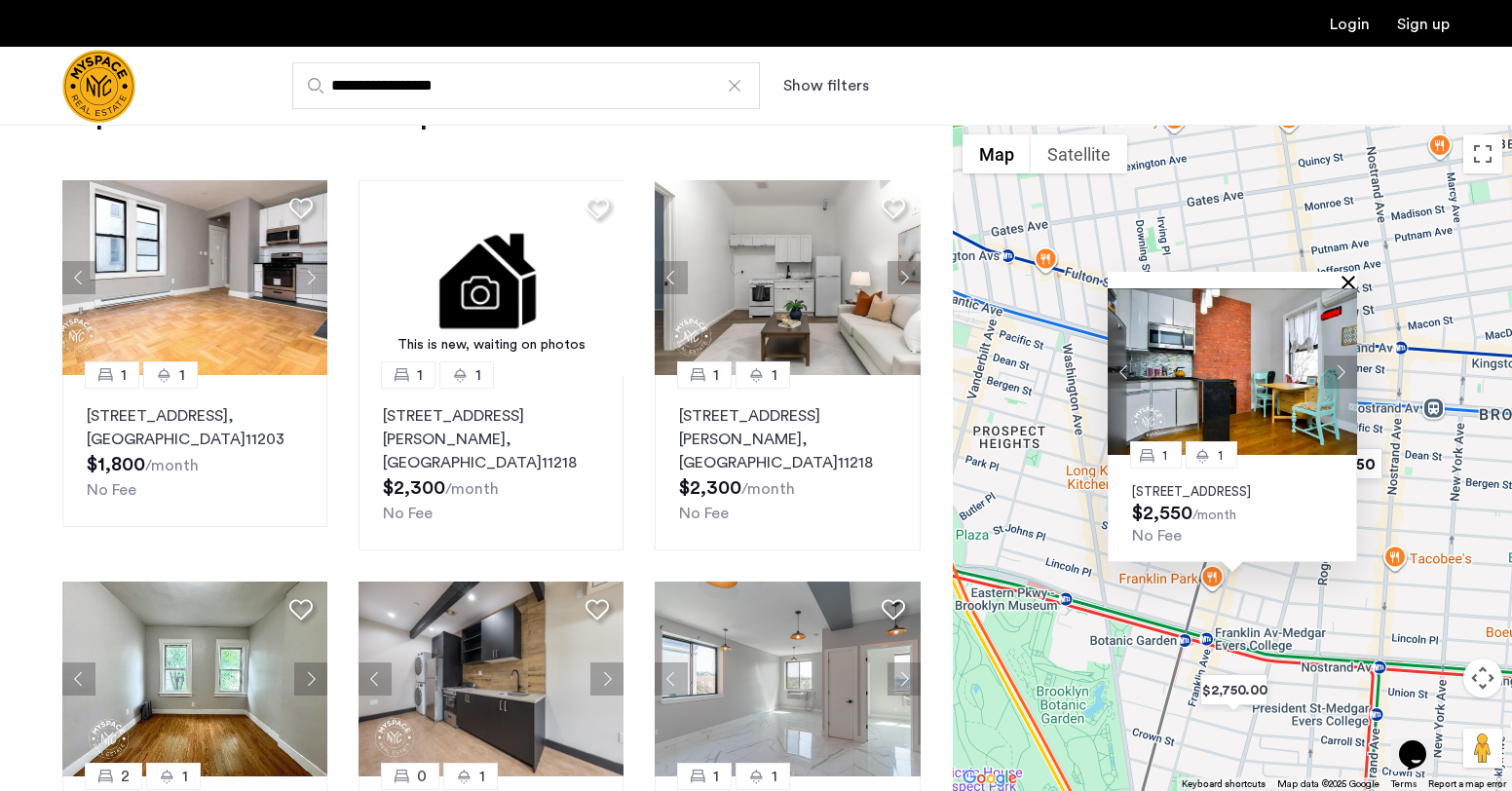
click at [1350, 275] on button "Close" at bounding box center [1352, 282] width 14 height 14
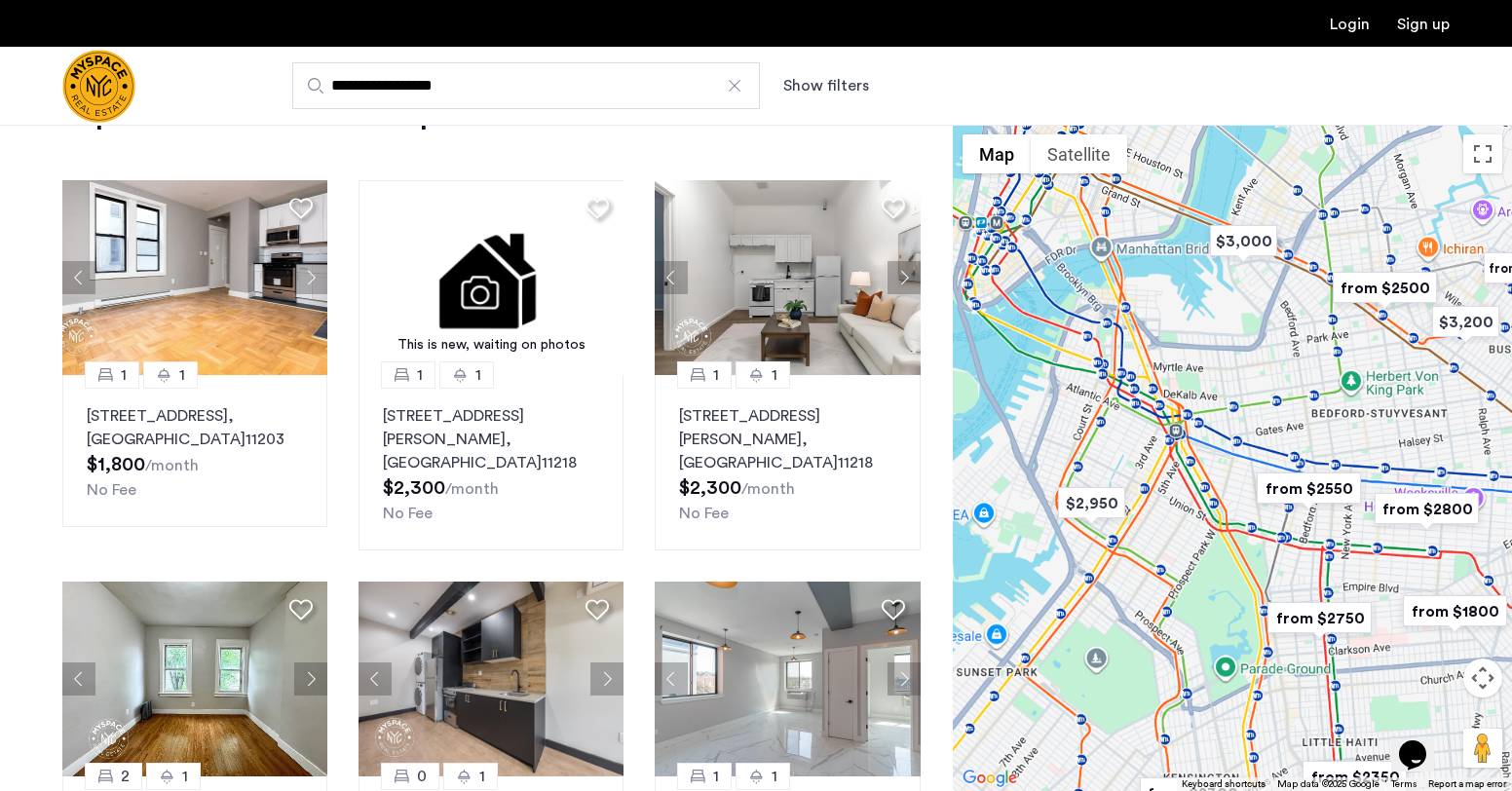
drag, startPoint x: 1287, startPoint y: 258, endPoint x: 1266, endPoint y: 425, distance: 168.3
click at [1266, 425] on div at bounding box center [1233, 458] width 559 height 666
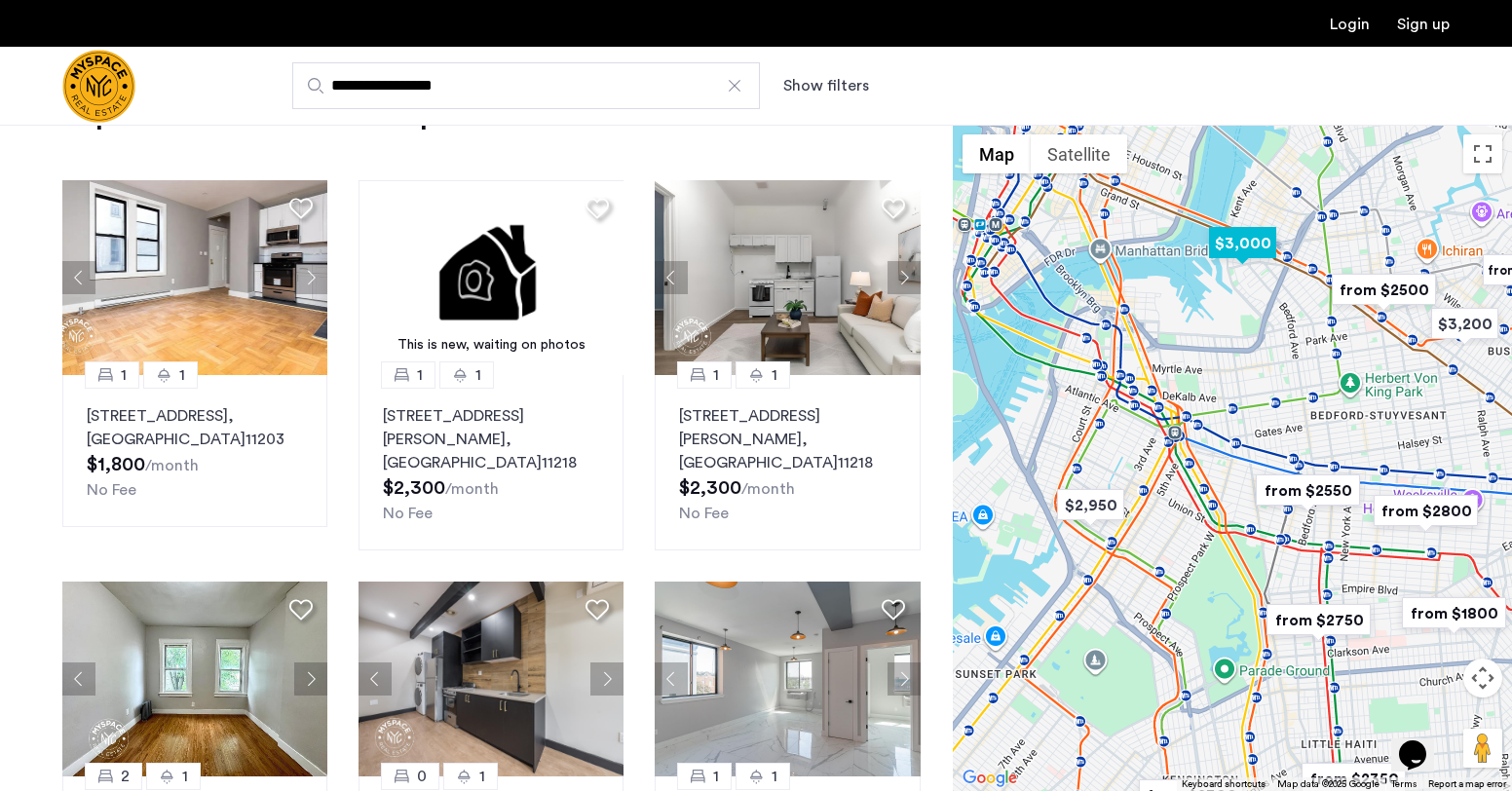
click at [1242, 246] on img "$3,000" at bounding box center [1242, 243] width 83 height 44
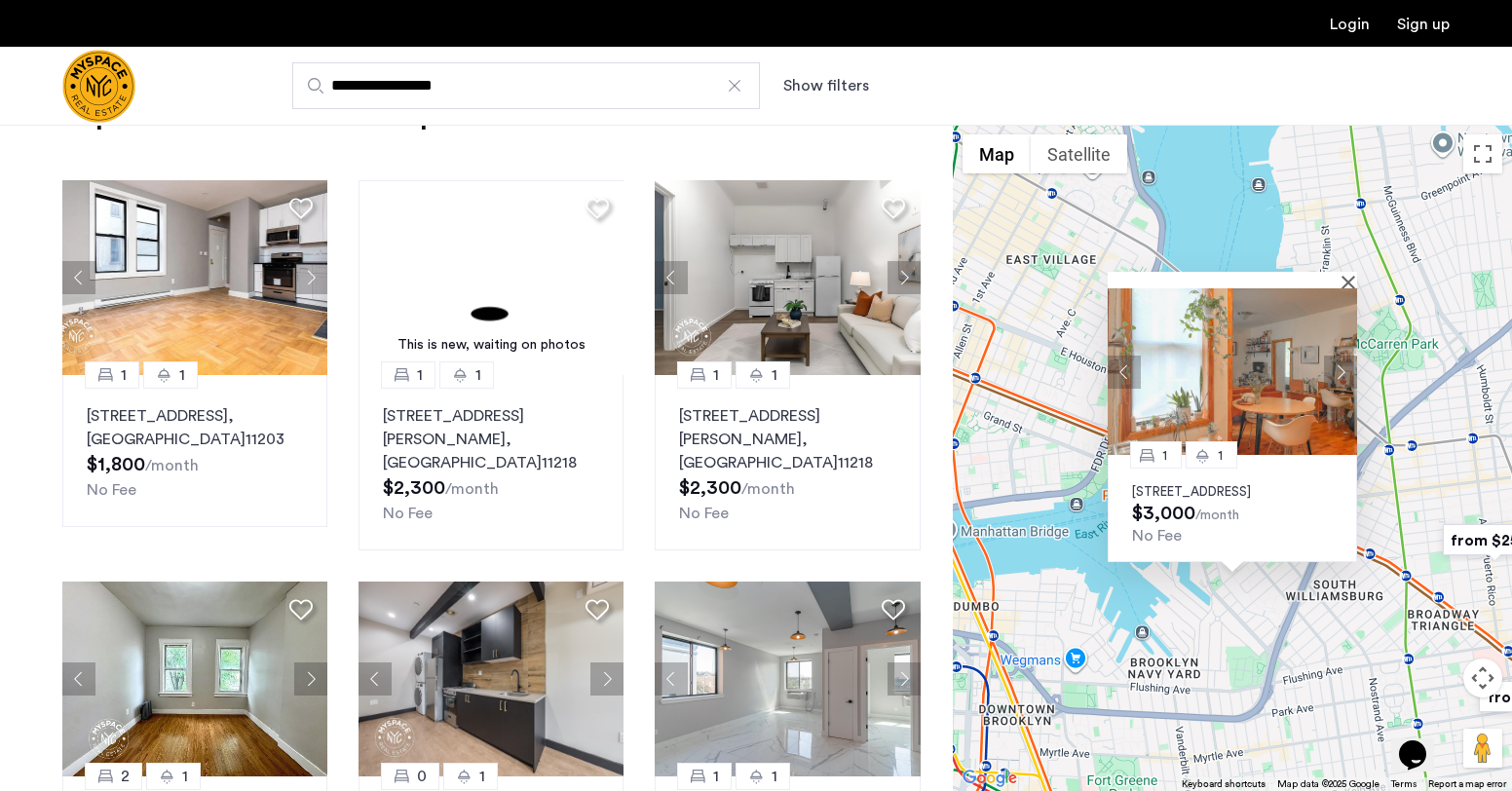
click at [1338, 356] on button "Next apartment" at bounding box center [1340, 372] width 33 height 33
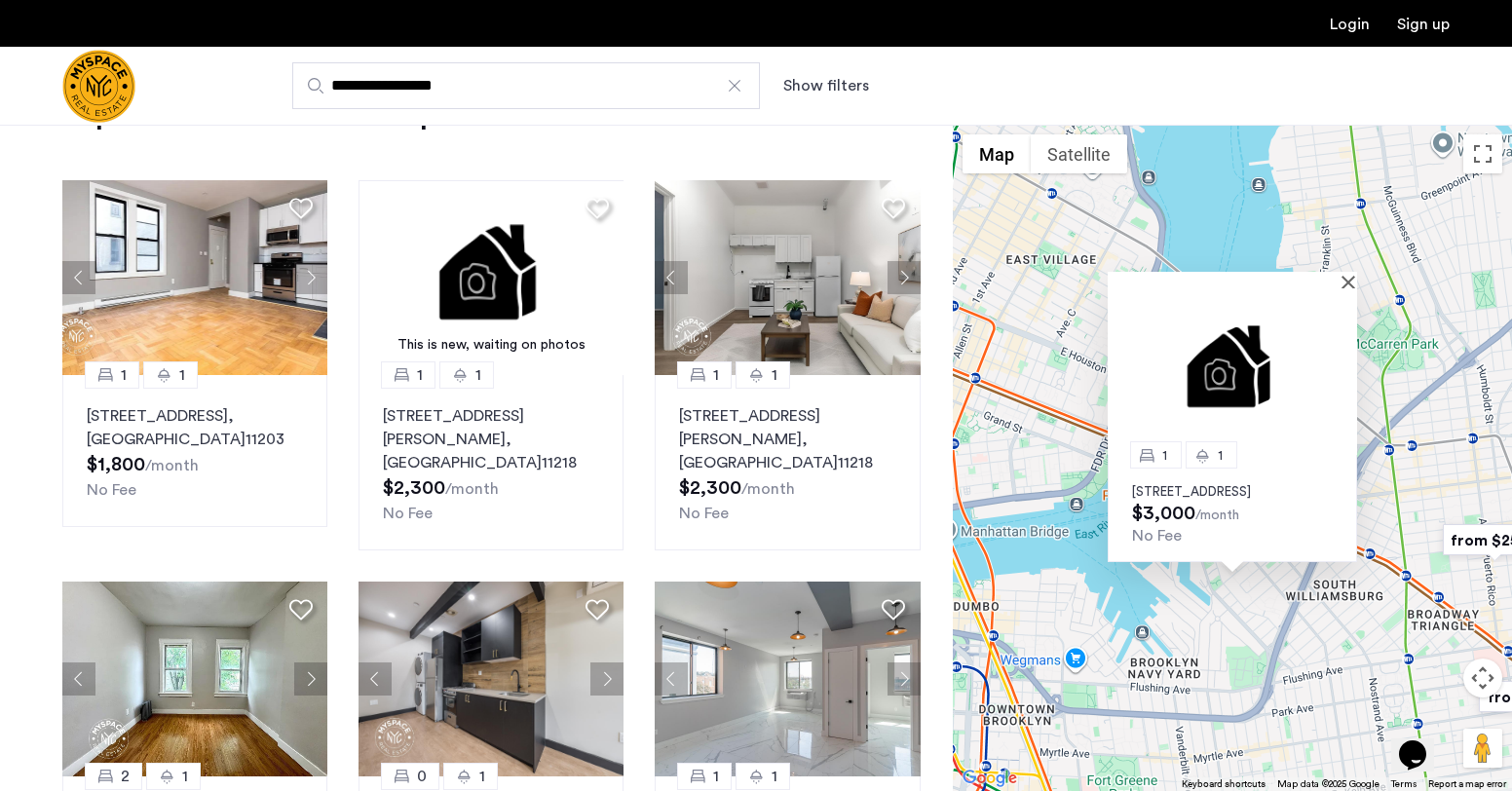
click at [1338, 354] on img at bounding box center [1233, 372] width 250 height 167
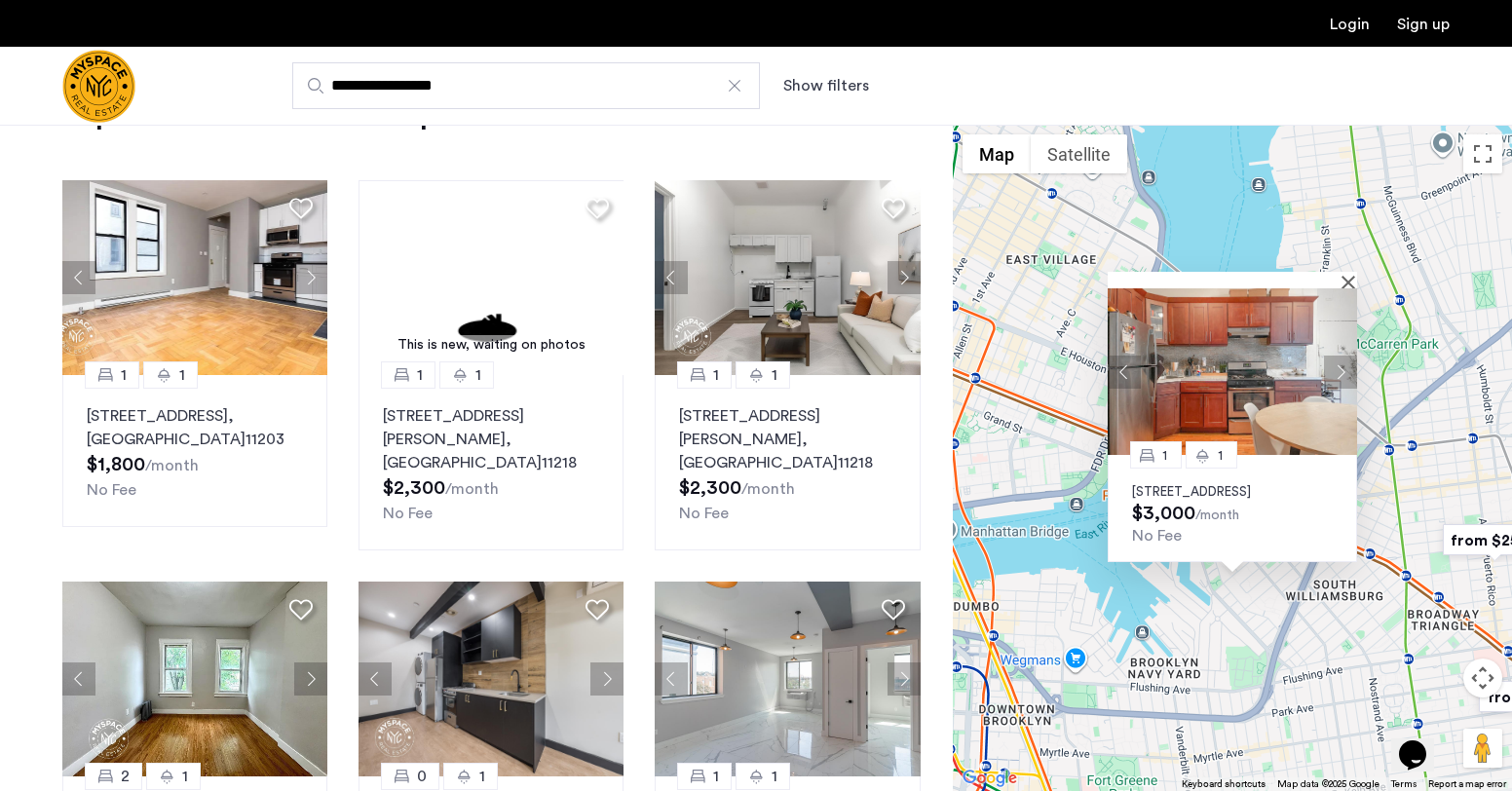
click at [1338, 356] on button "Next apartment" at bounding box center [1340, 372] width 33 height 33
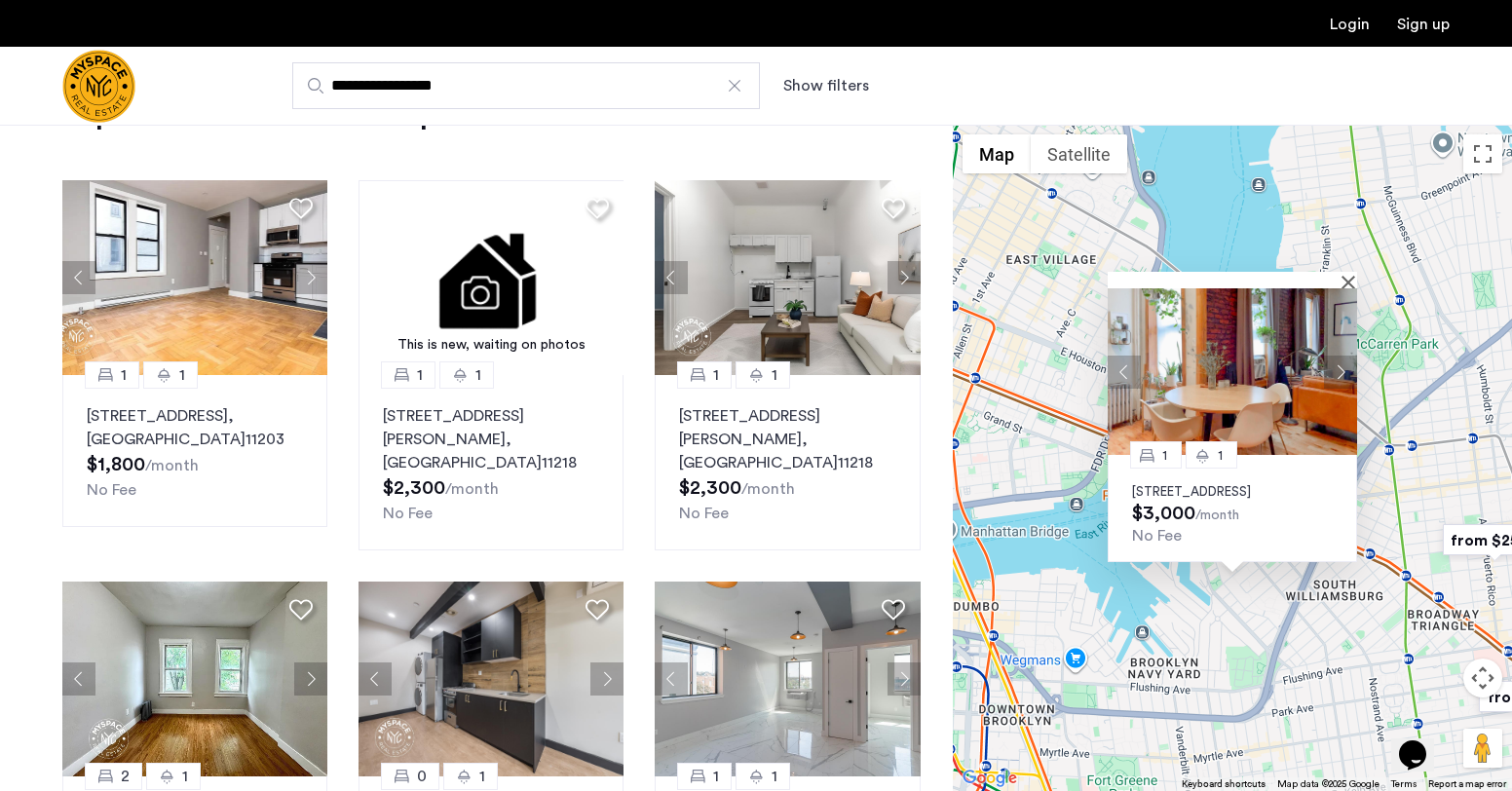
click at [1338, 356] on button "Next apartment" at bounding box center [1340, 372] width 33 height 33
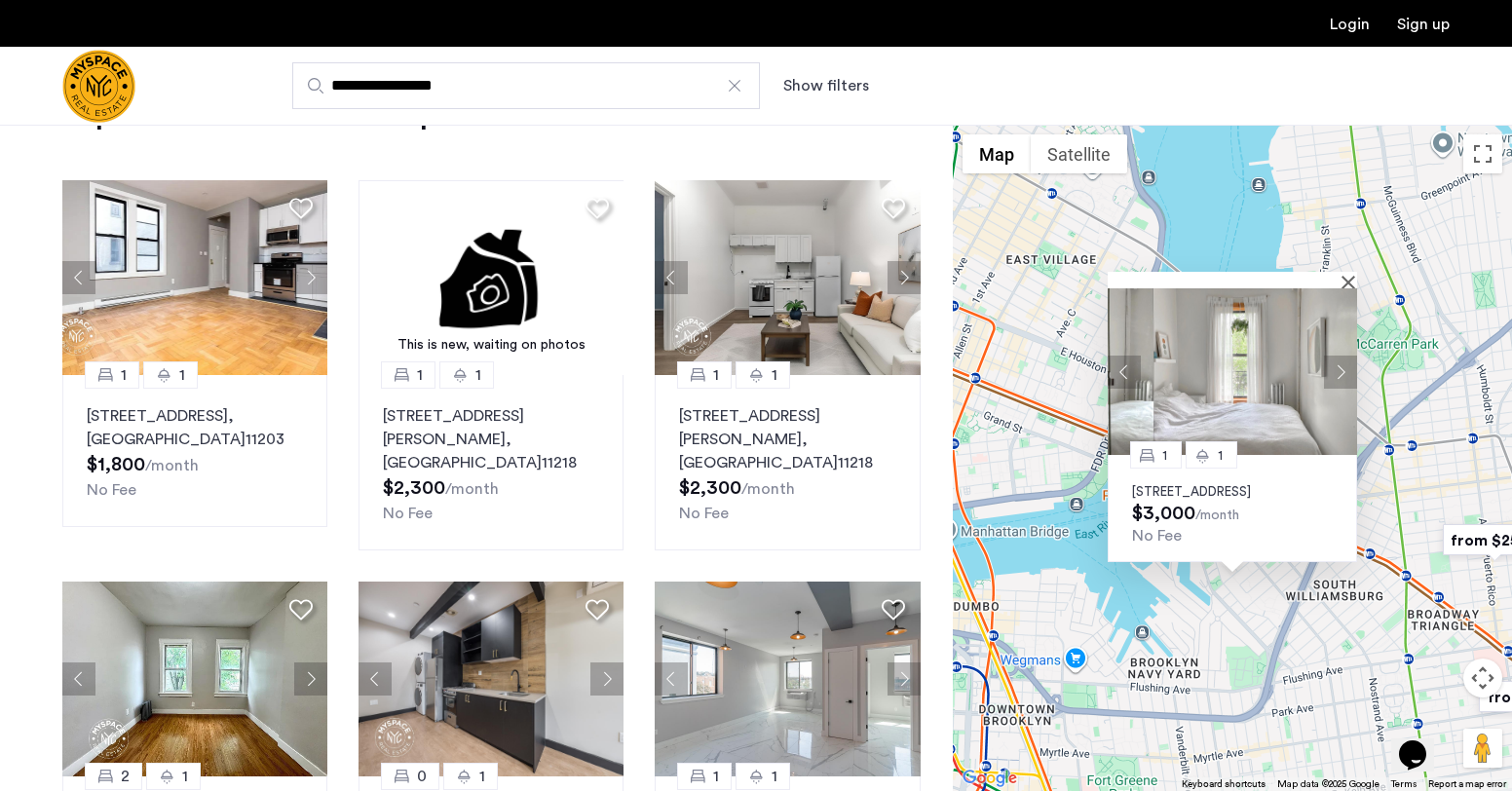
click at [1338, 356] on button "Next apartment" at bounding box center [1340, 372] width 33 height 33
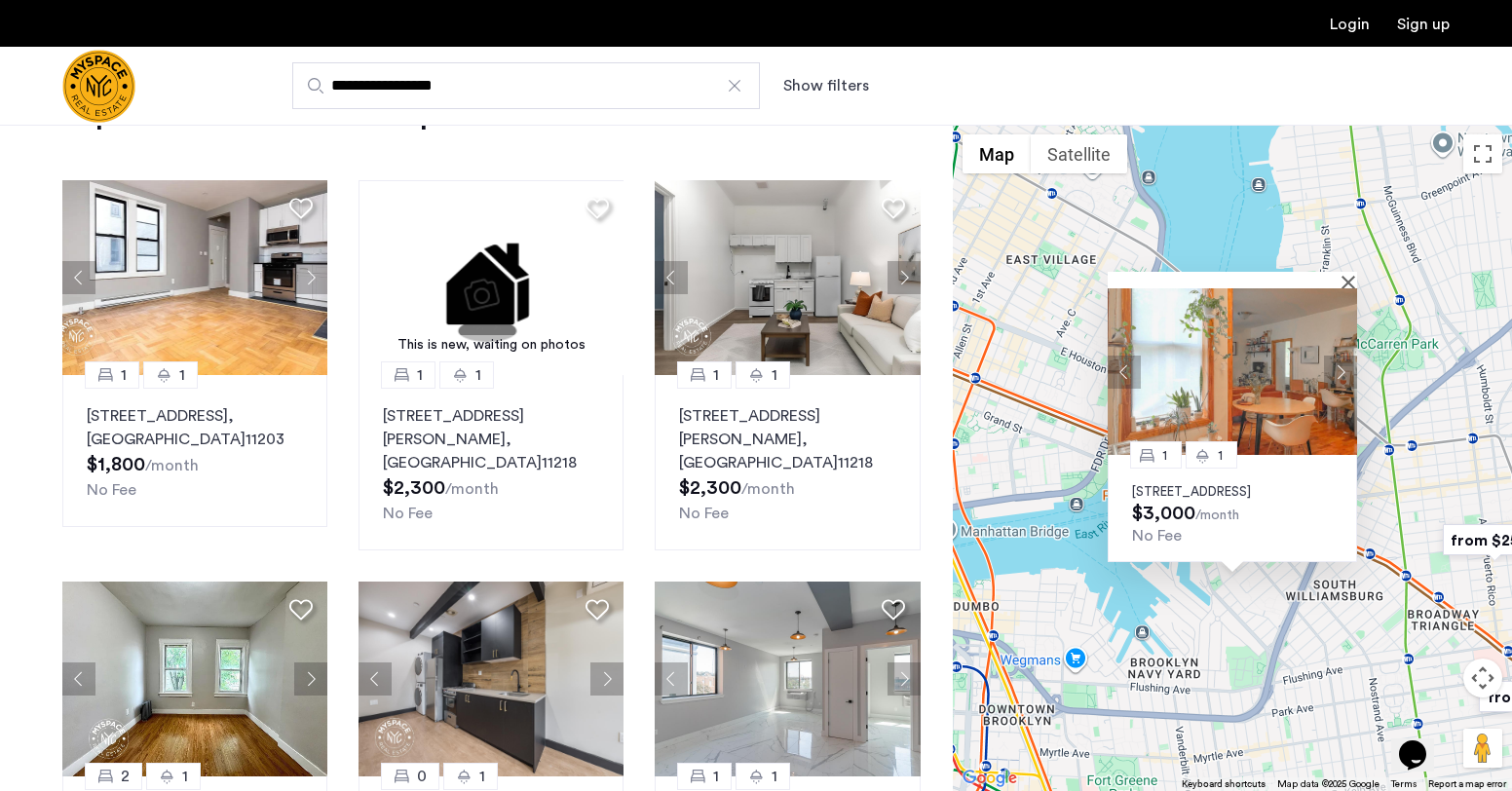
click at [1338, 356] on button "Next apartment" at bounding box center [1340, 372] width 33 height 33
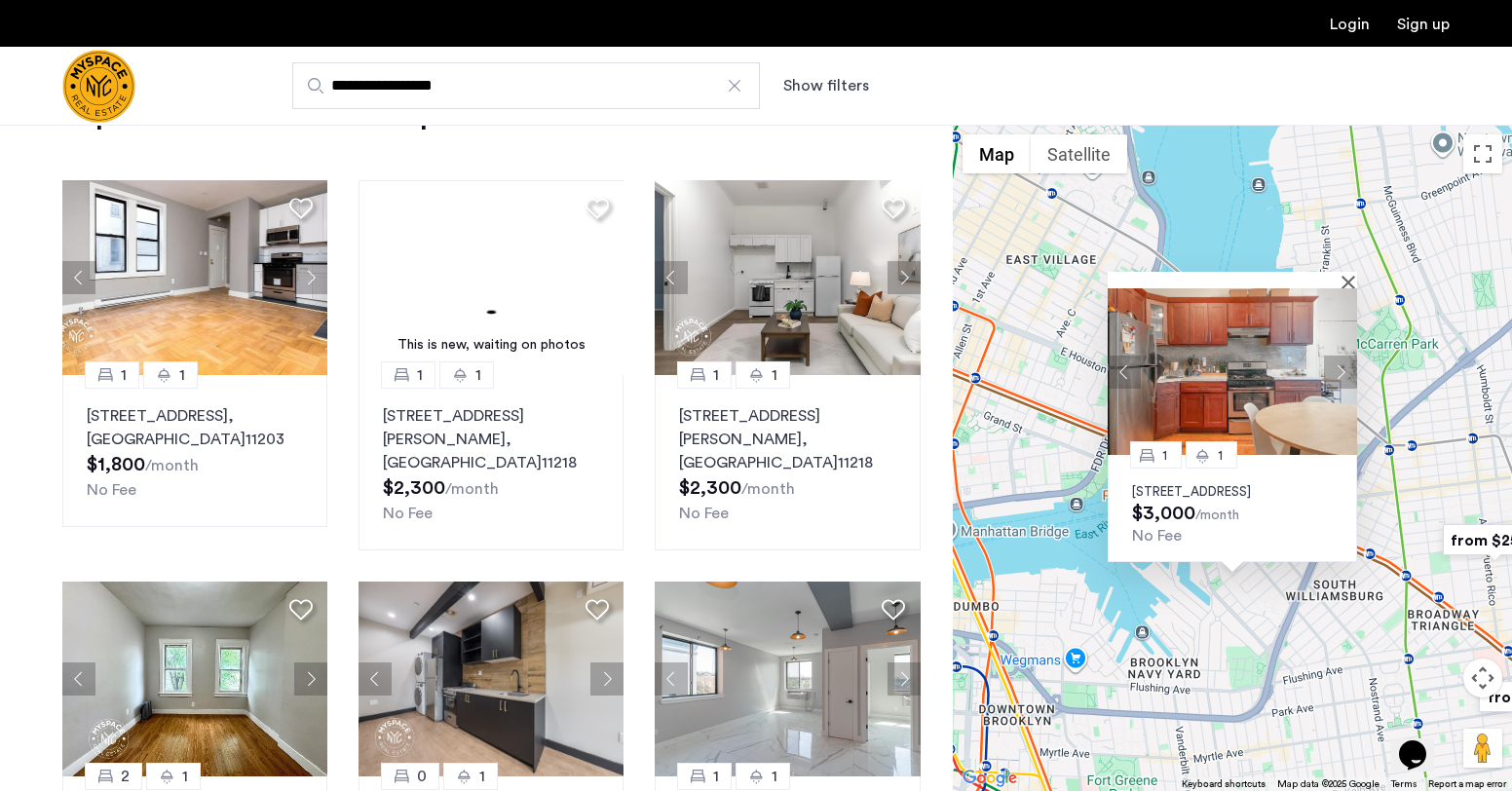
click at [1347, 288] on img at bounding box center [1233, 372] width 250 height 167
click at [1422, 411] on div "1 1 [STREET_ADDRESS] $3,000 /month No Fee" at bounding box center [1233, 458] width 559 height 666
click at [1351, 275] on button "Close" at bounding box center [1352, 282] width 14 height 14
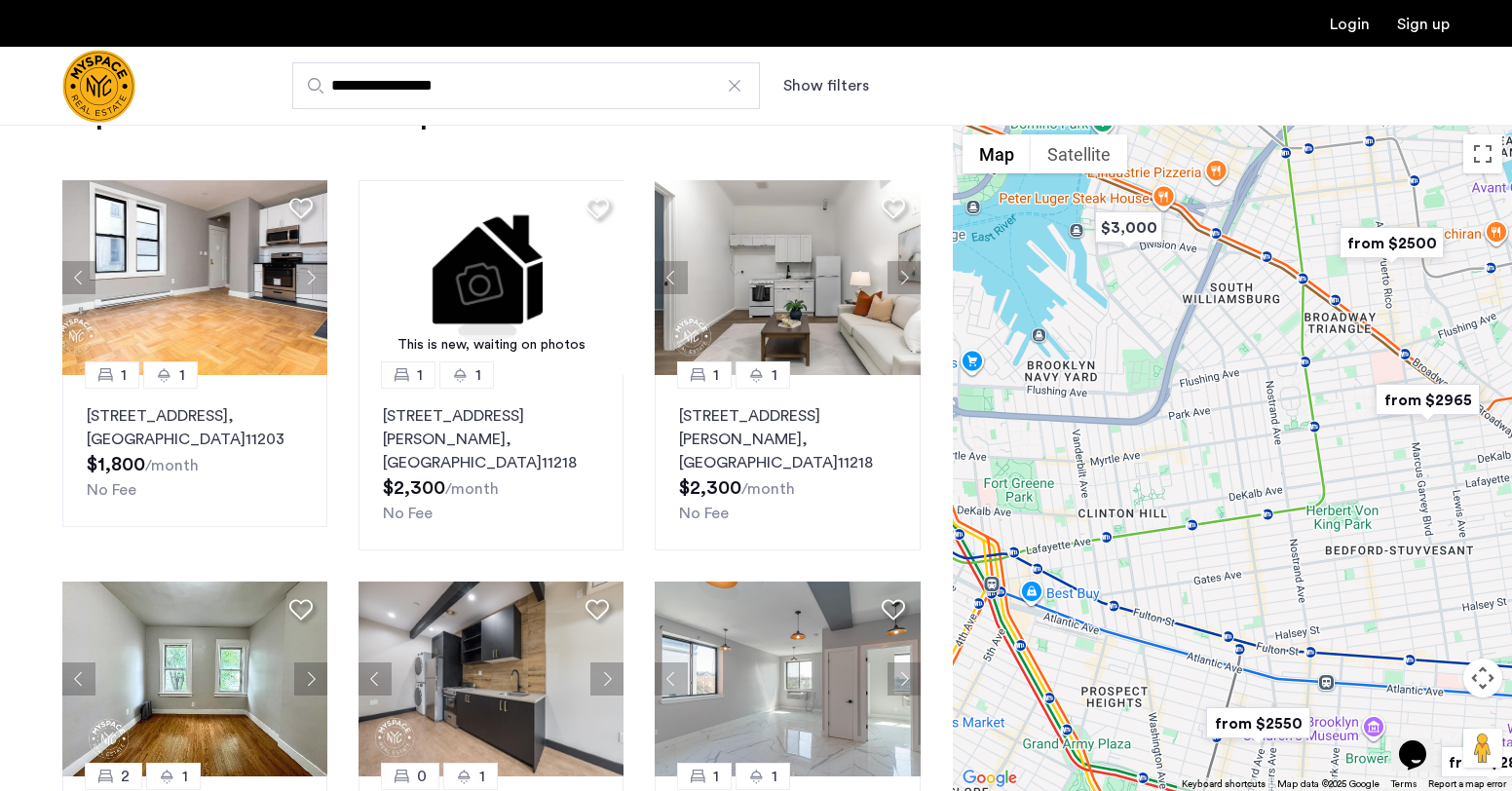
drag, startPoint x: 1371, startPoint y: 393, endPoint x: 1267, endPoint y: 92, distance: 318.5
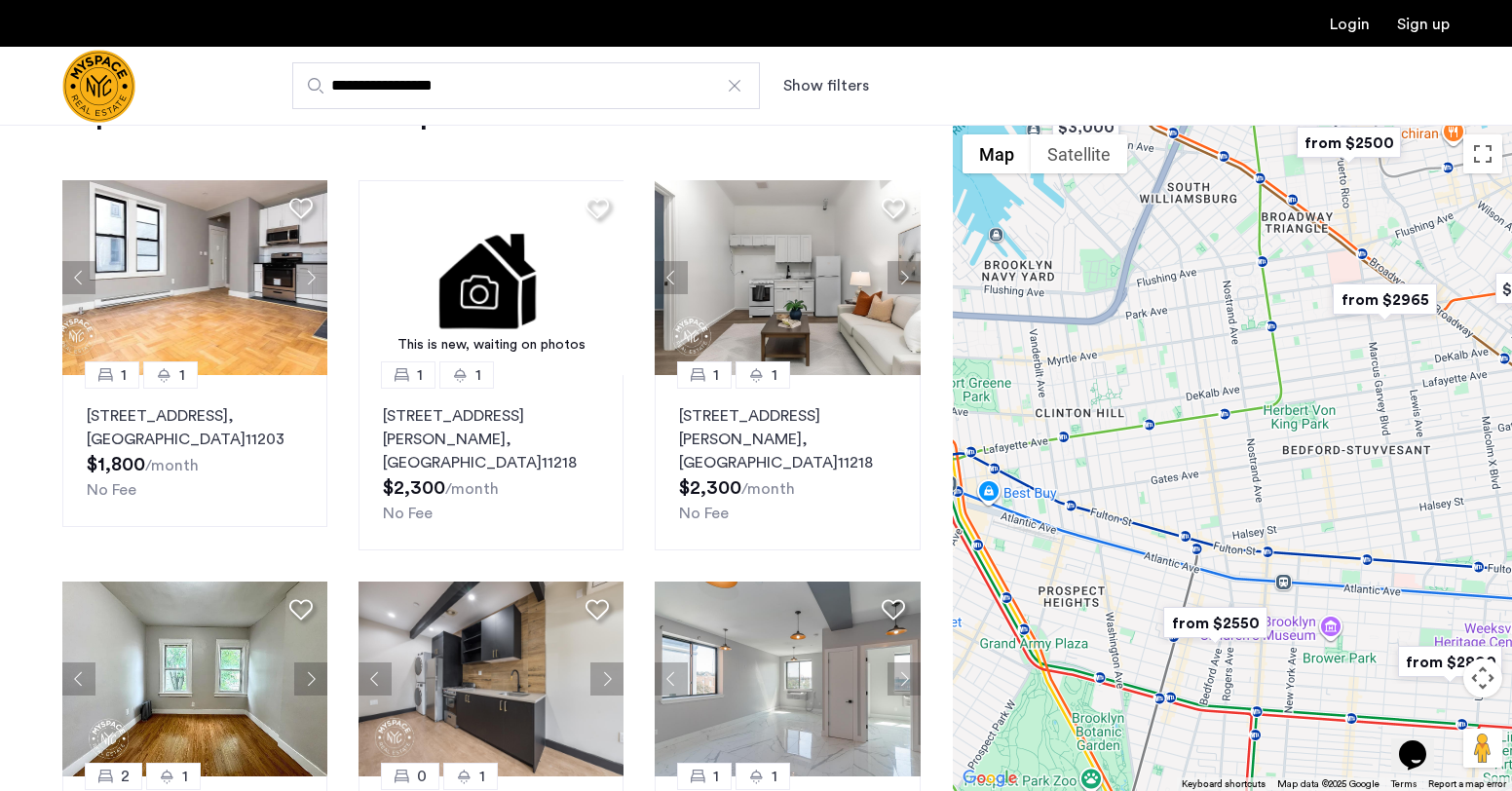
drag, startPoint x: 1273, startPoint y: 402, endPoint x: 1231, endPoint y: 300, distance: 110.3
click at [1231, 300] on div at bounding box center [1233, 458] width 559 height 666
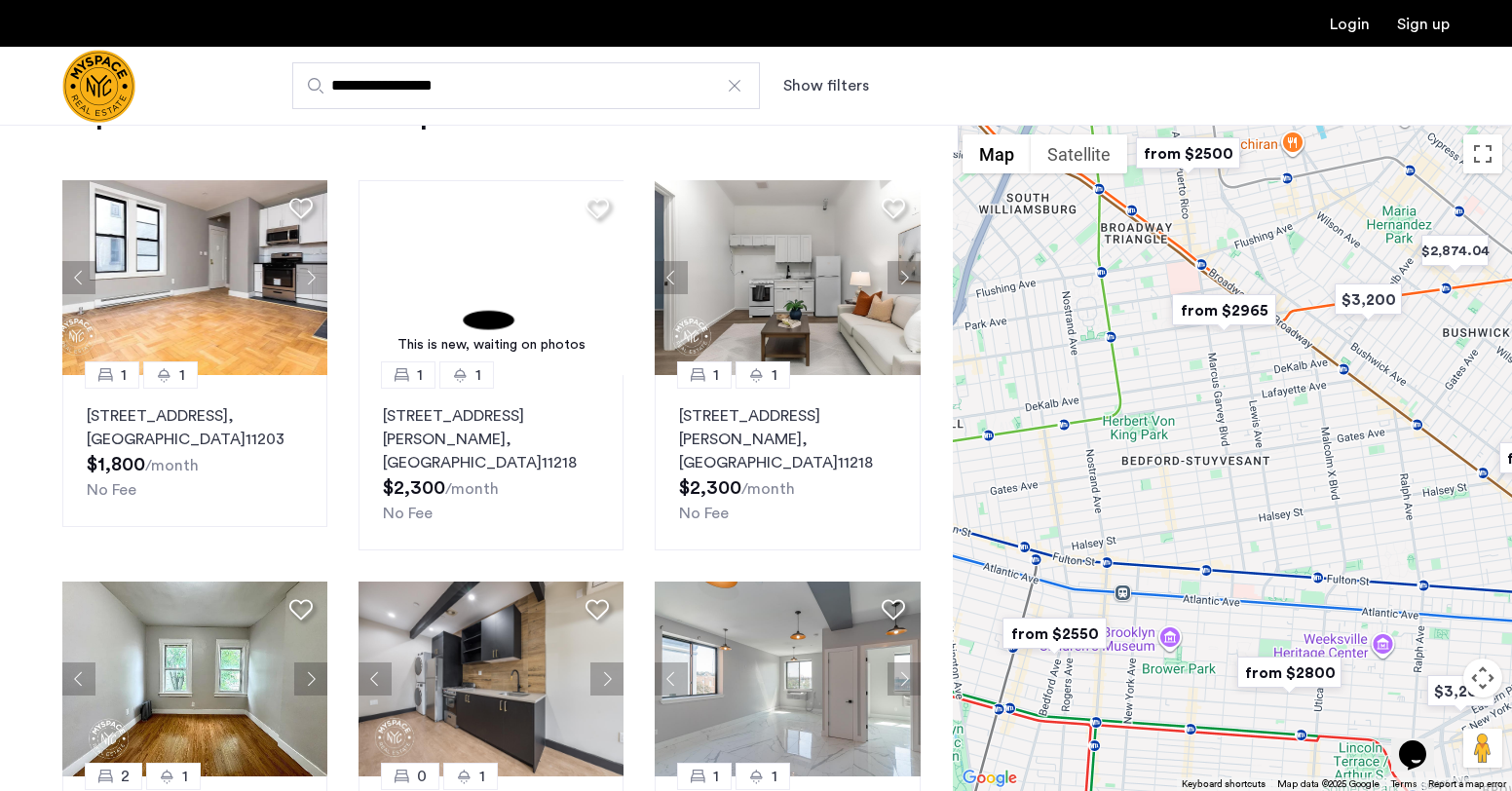
drag, startPoint x: 1231, startPoint y: 300, endPoint x: 1067, endPoint y: 311, distance: 164.4
click at [1067, 311] on div at bounding box center [1233, 458] width 559 height 666
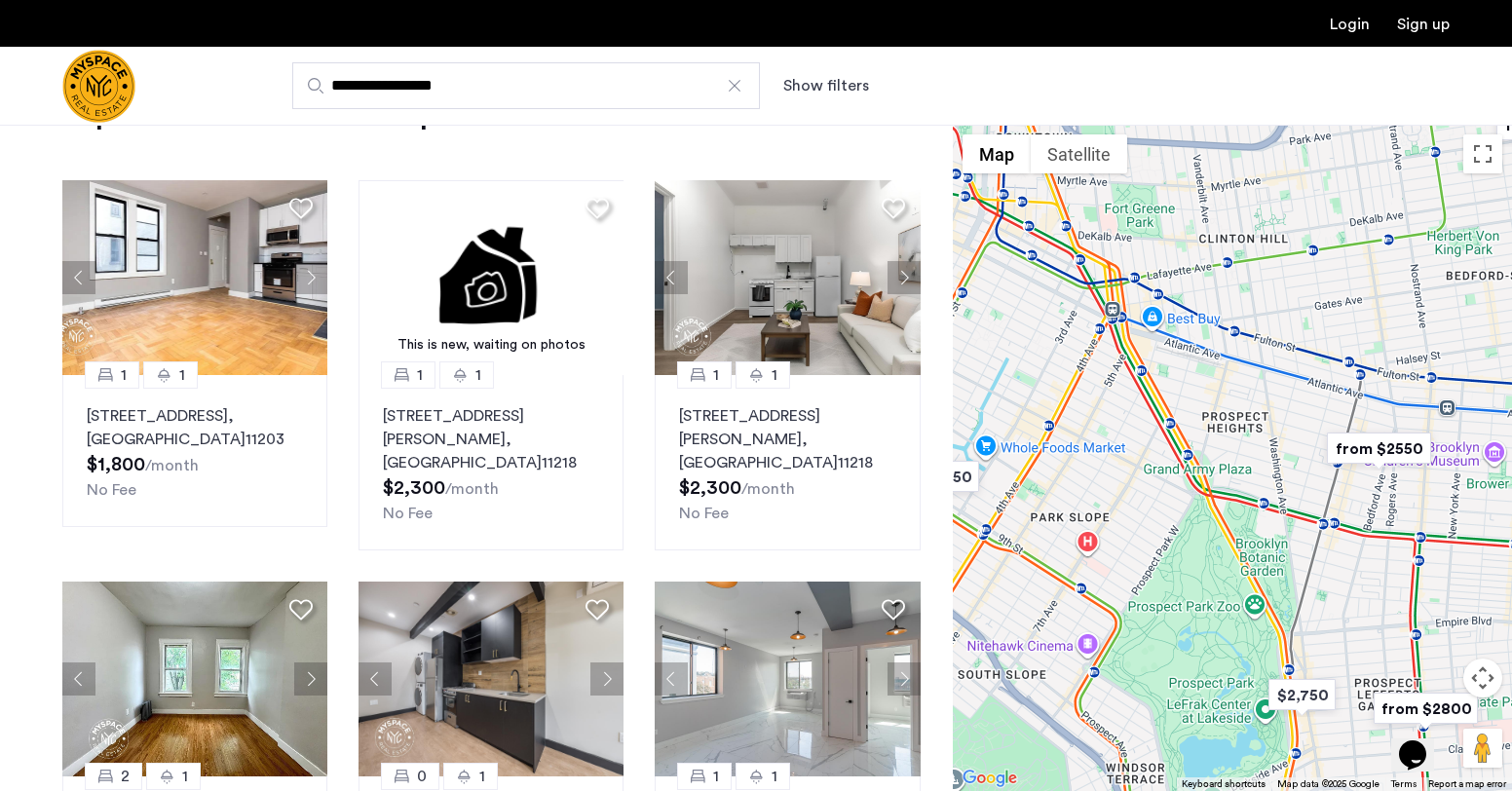
drag, startPoint x: 1133, startPoint y: 367, endPoint x: 1455, endPoint y: 181, distance: 371.9
click at [1455, 181] on div at bounding box center [1233, 458] width 559 height 666
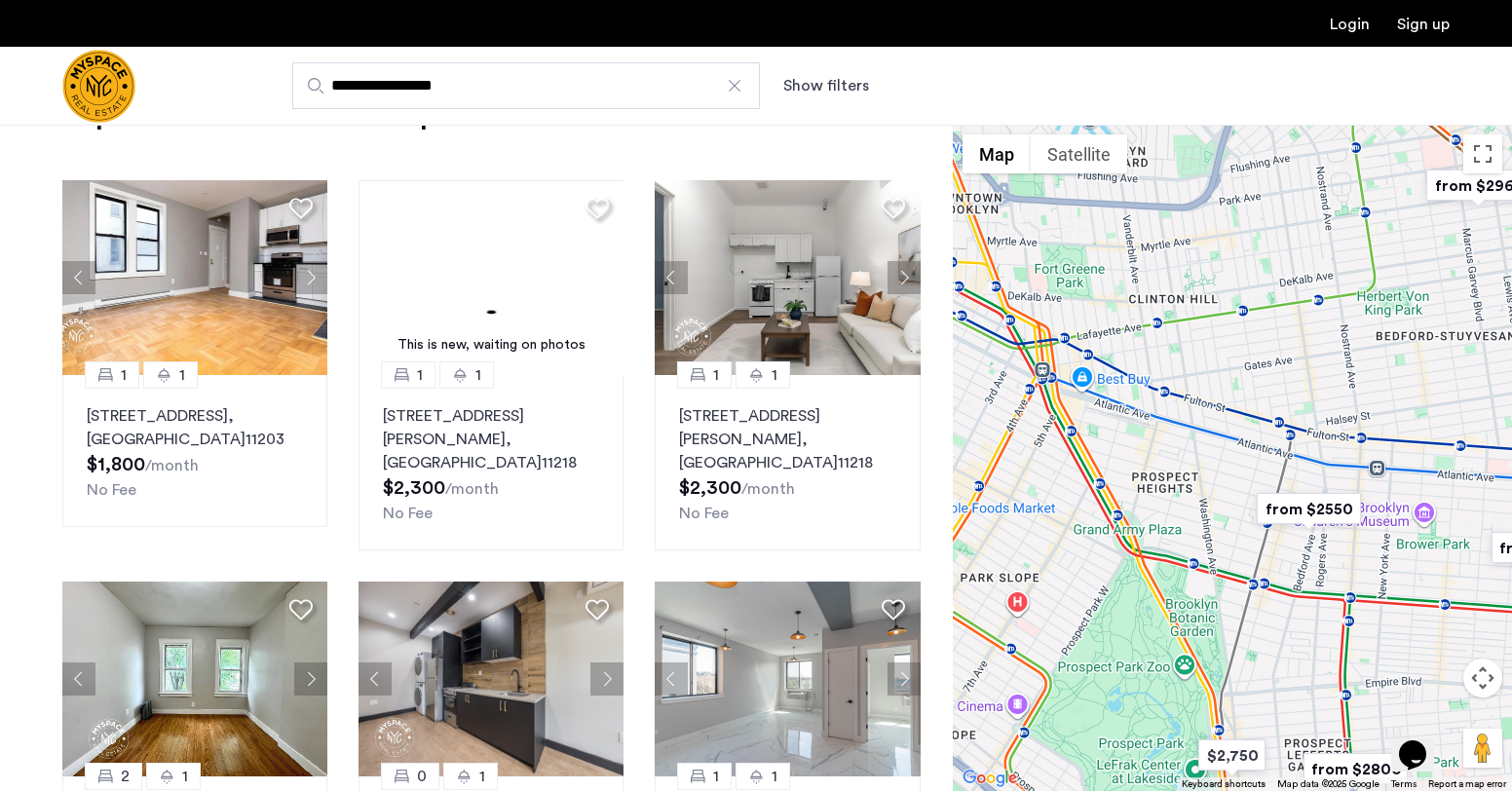
drag, startPoint x: 1296, startPoint y: 368, endPoint x: 1216, endPoint y: 420, distance: 95.4
click at [1216, 420] on div at bounding box center [1233, 458] width 559 height 666
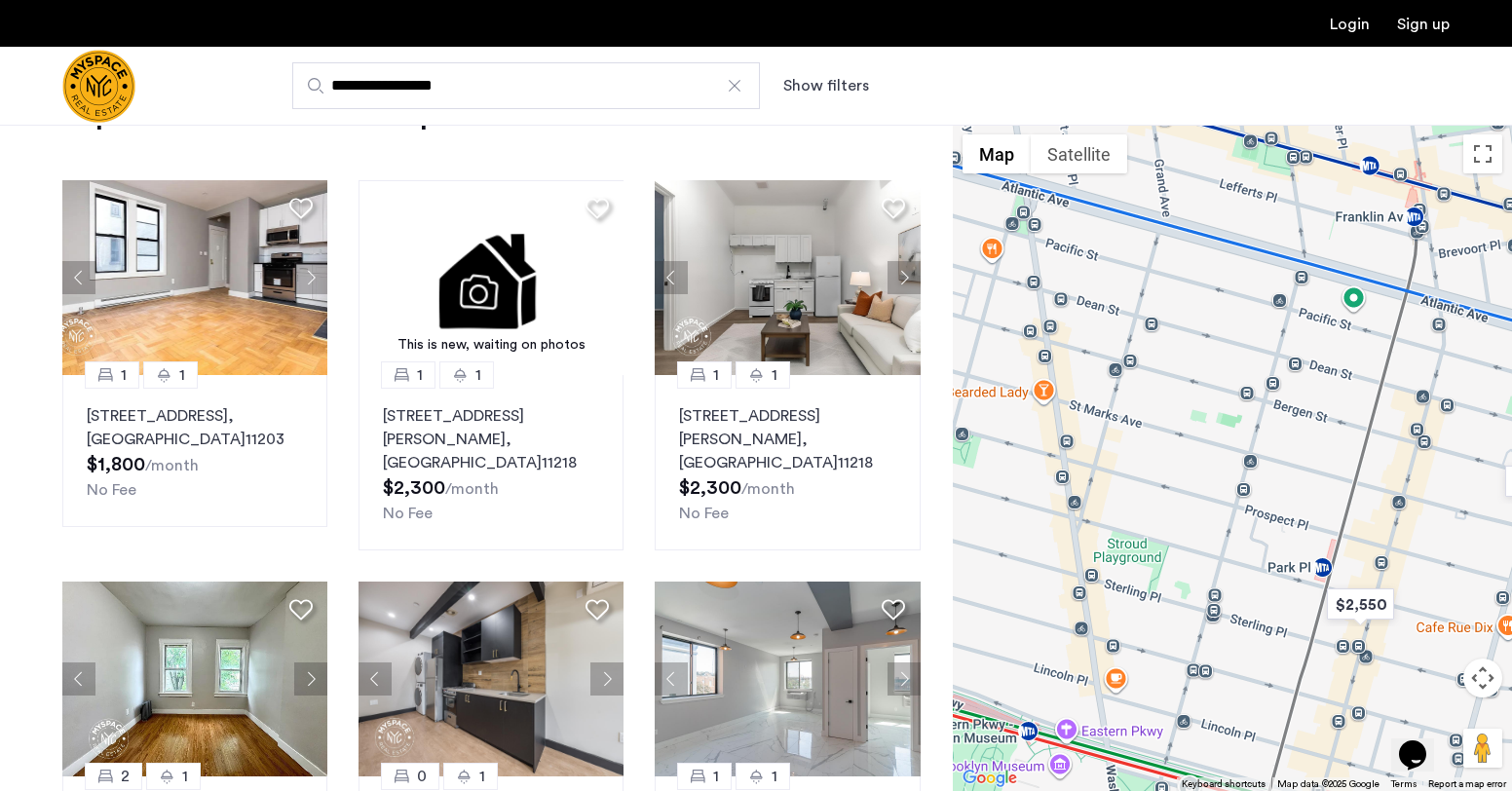
drag, startPoint x: 1312, startPoint y: 588, endPoint x: 1347, endPoint y: 463, distance: 129.8
click at [1347, 463] on div at bounding box center [1233, 458] width 559 height 666
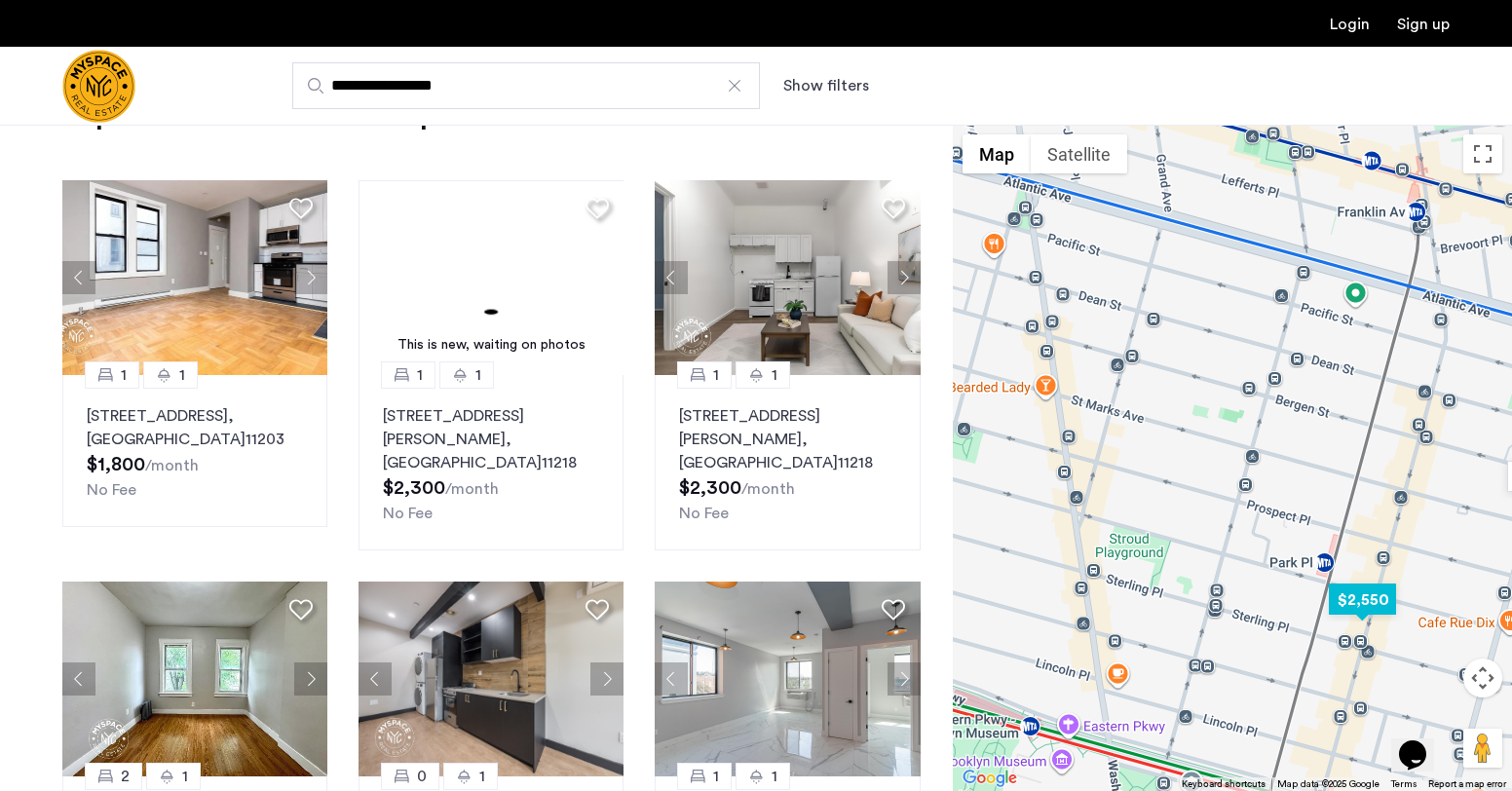
click at [1365, 588] on img "$2,550" at bounding box center [1362, 600] width 83 height 44
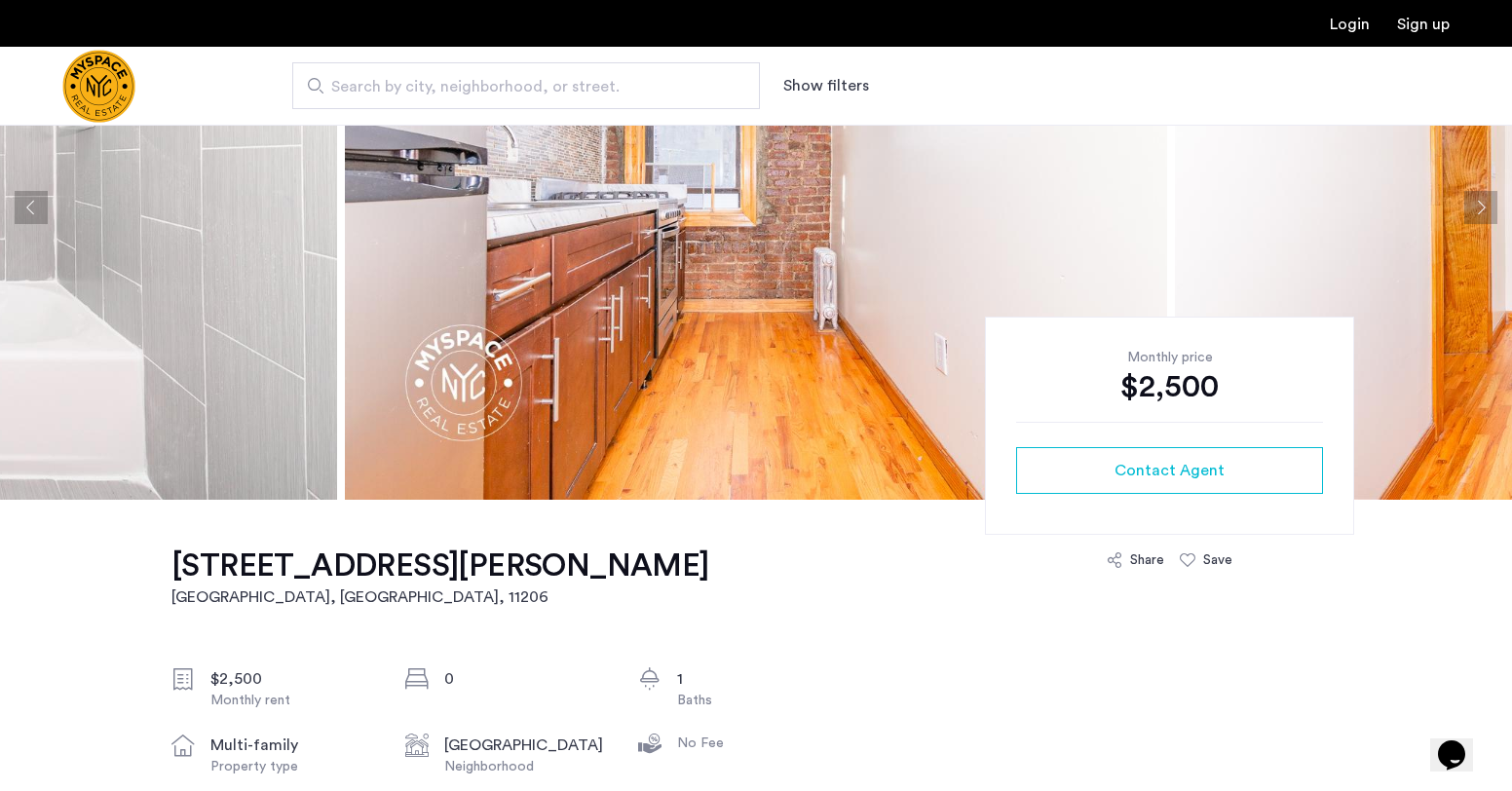
scroll to position [230, 0]
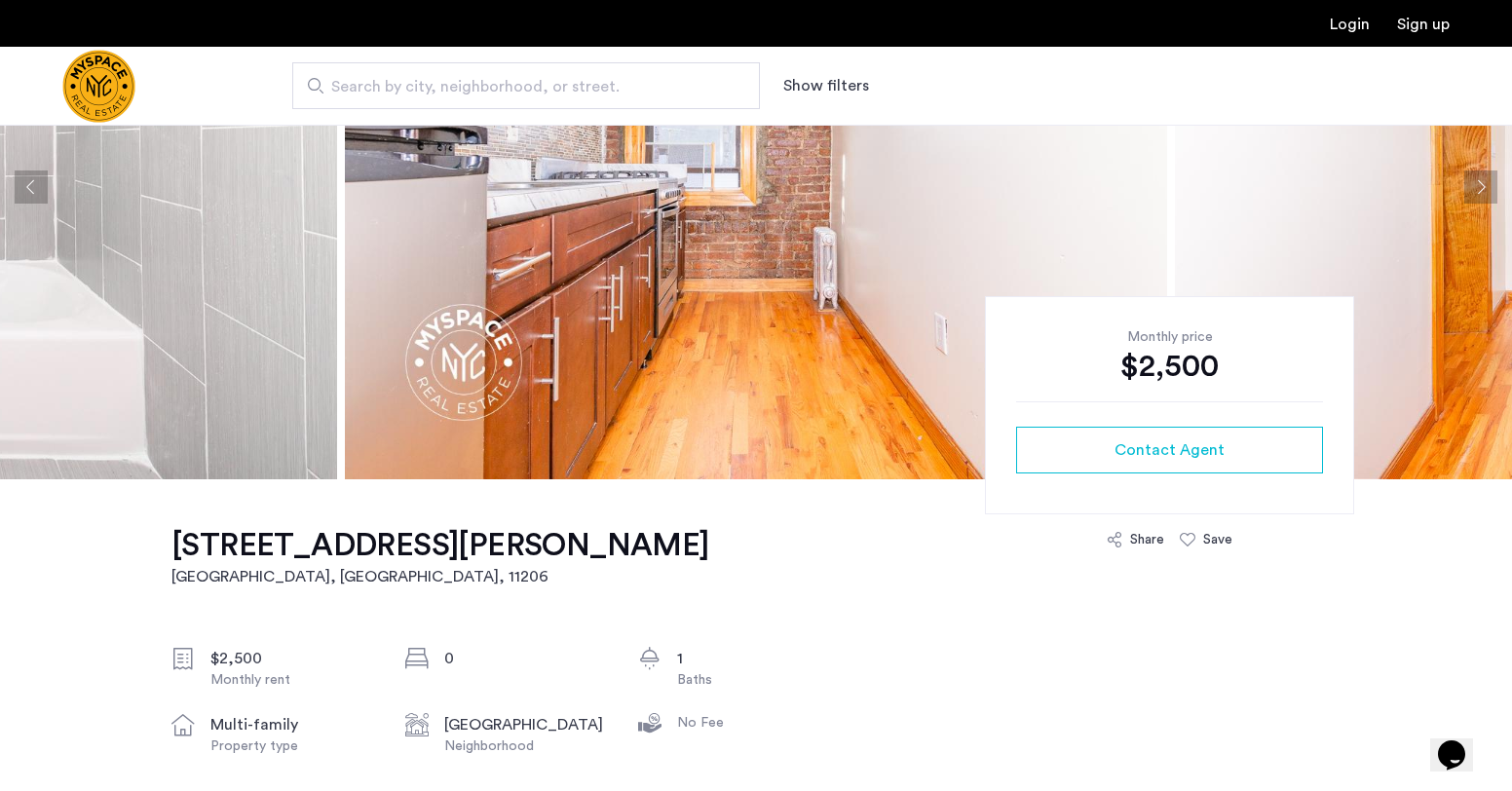
click at [586, 256] on img at bounding box center [756, 187] width 822 height 585
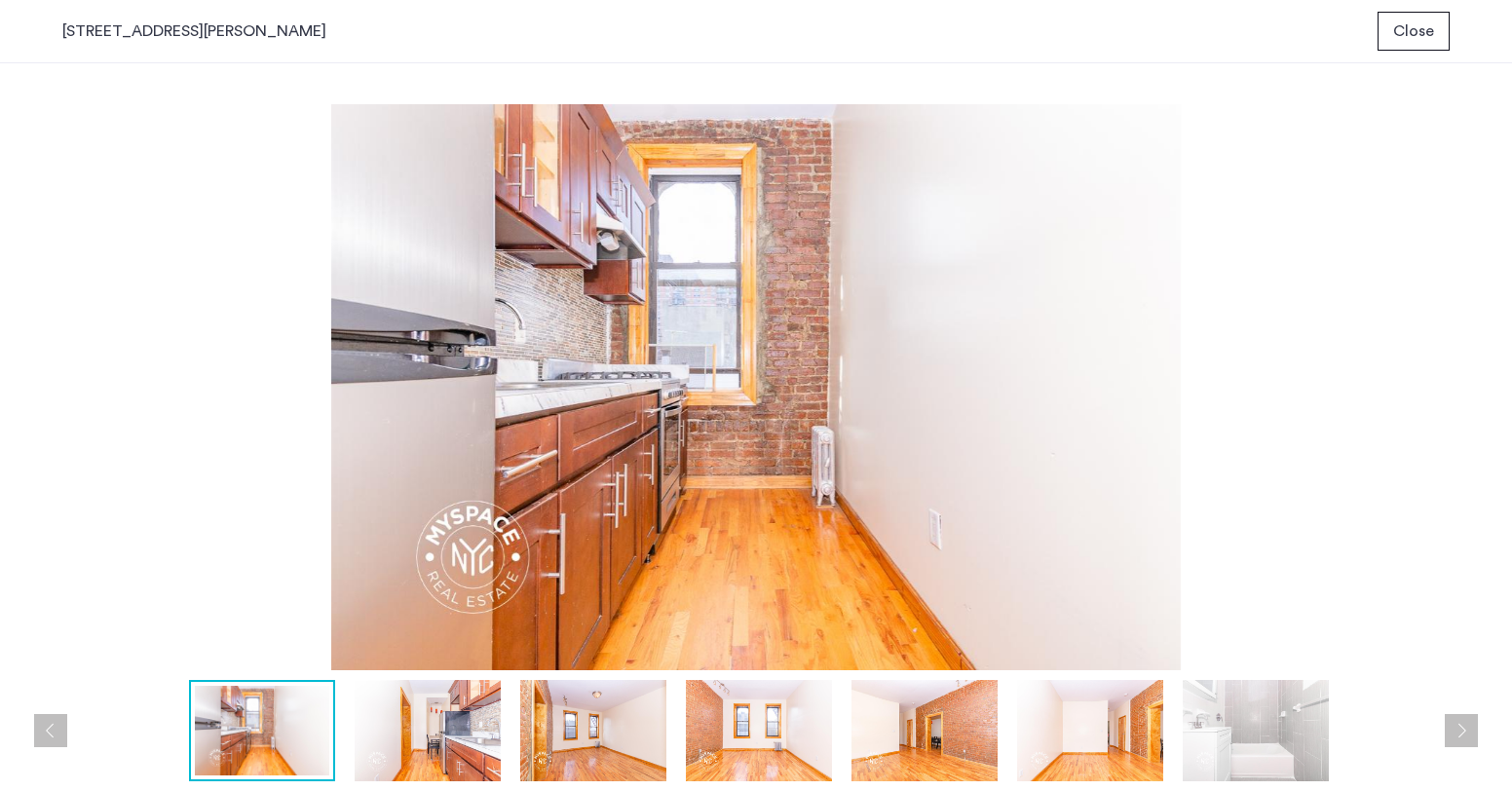
click at [451, 715] on img at bounding box center [427, 731] width 146 height 101
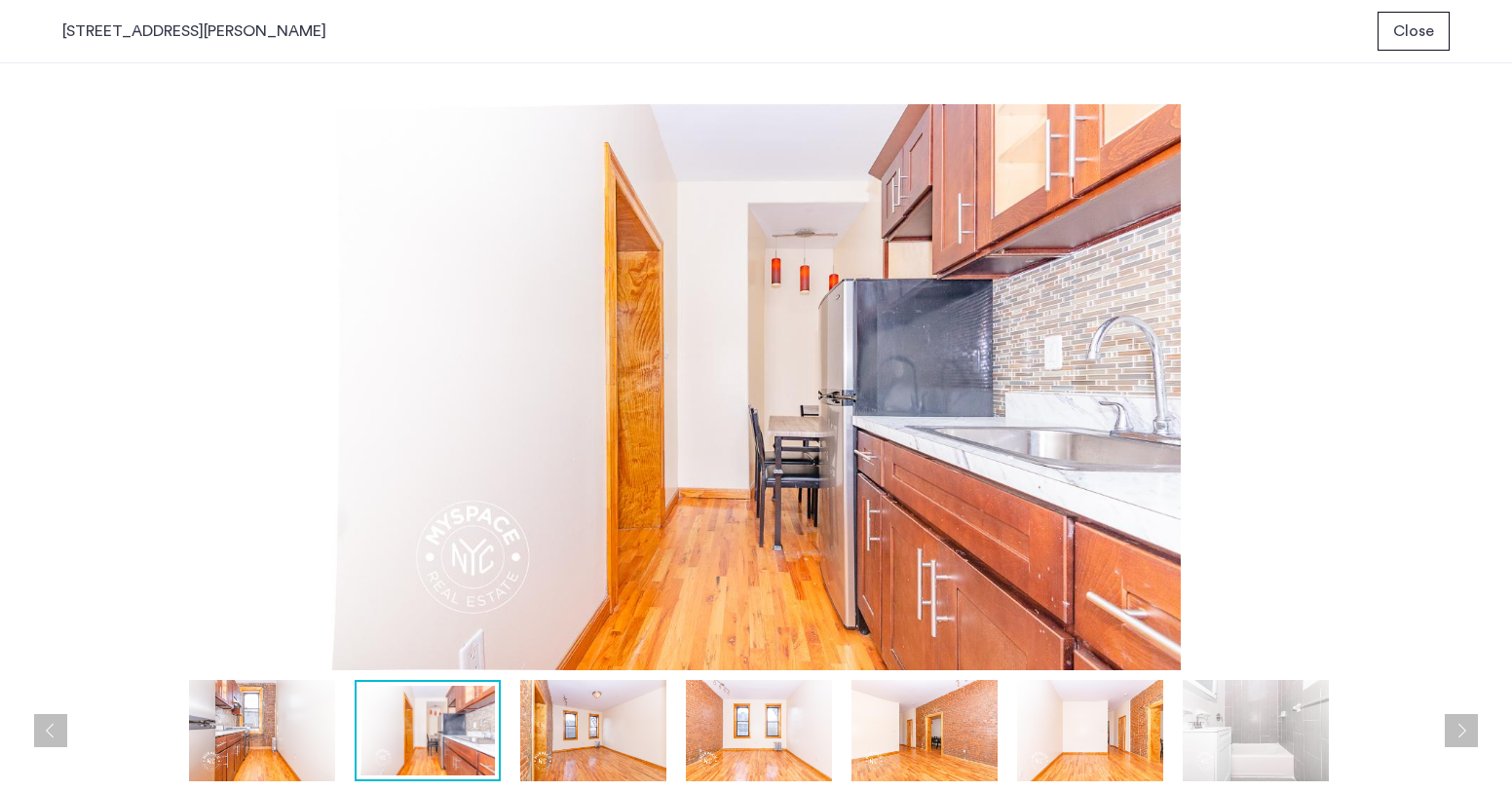
click at [621, 735] on img at bounding box center [593, 731] width 146 height 101
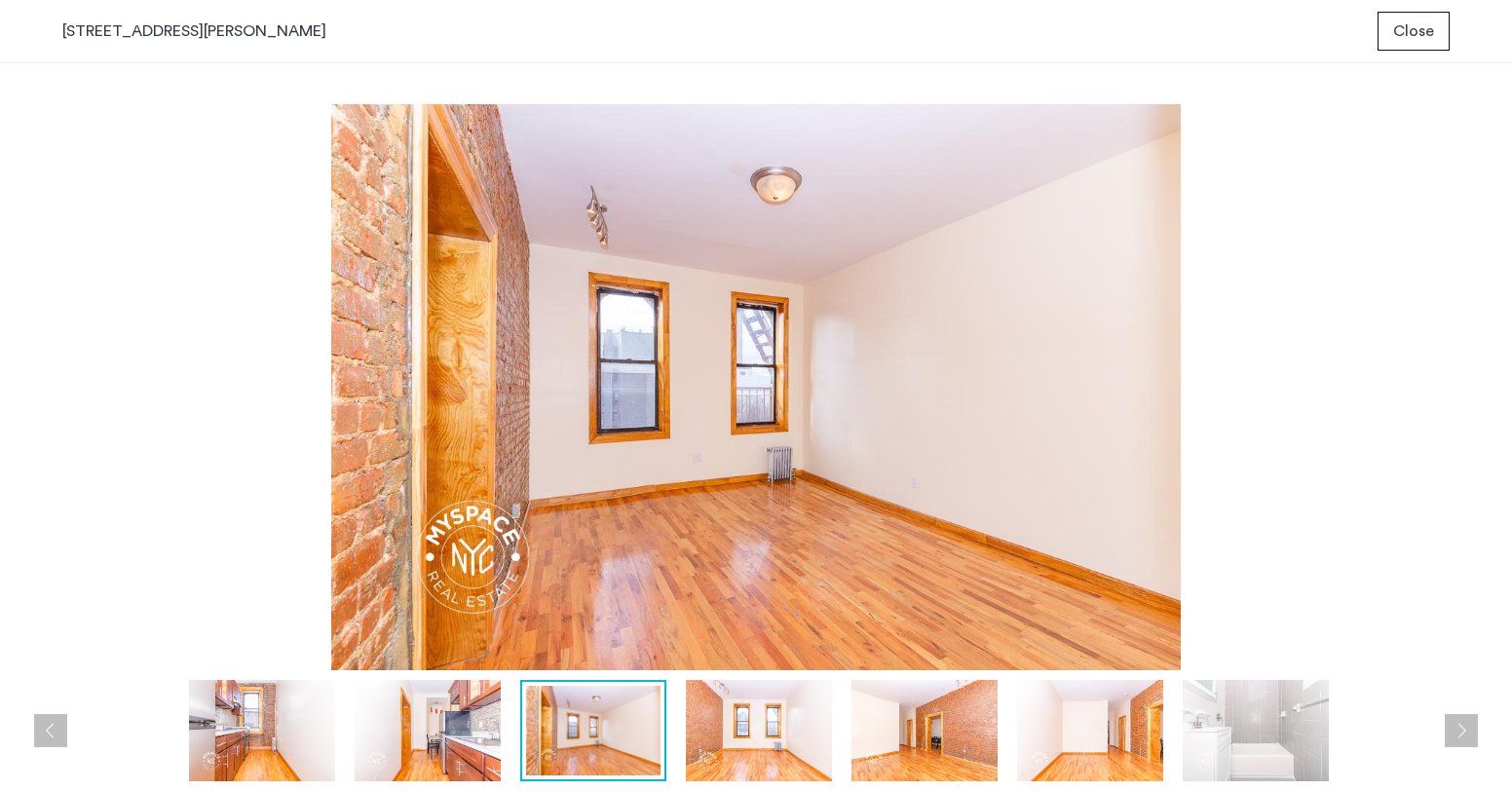
click at [746, 744] on img at bounding box center [758, 731] width 146 height 101
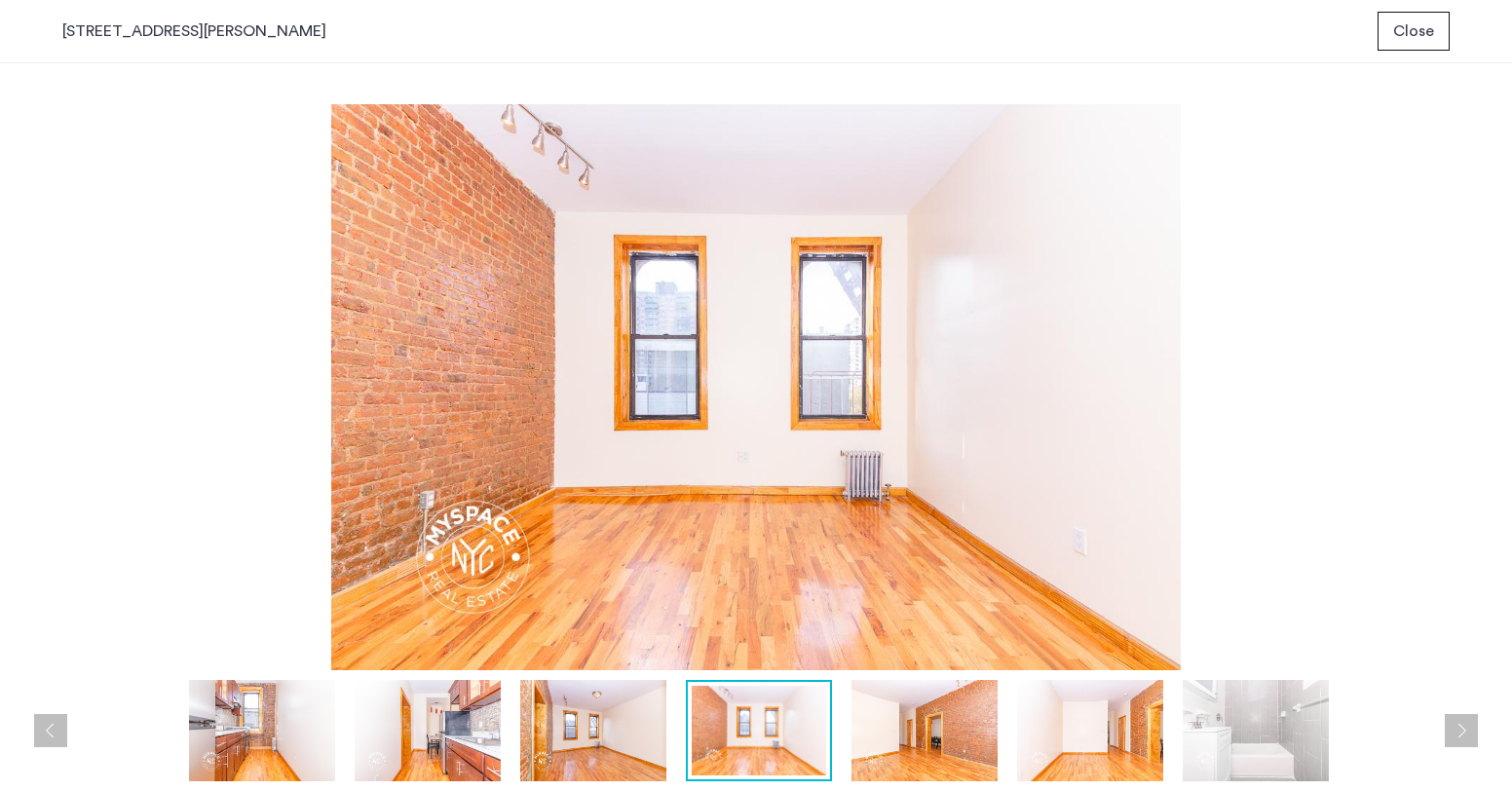
click at [927, 726] on img at bounding box center [923, 731] width 146 height 101
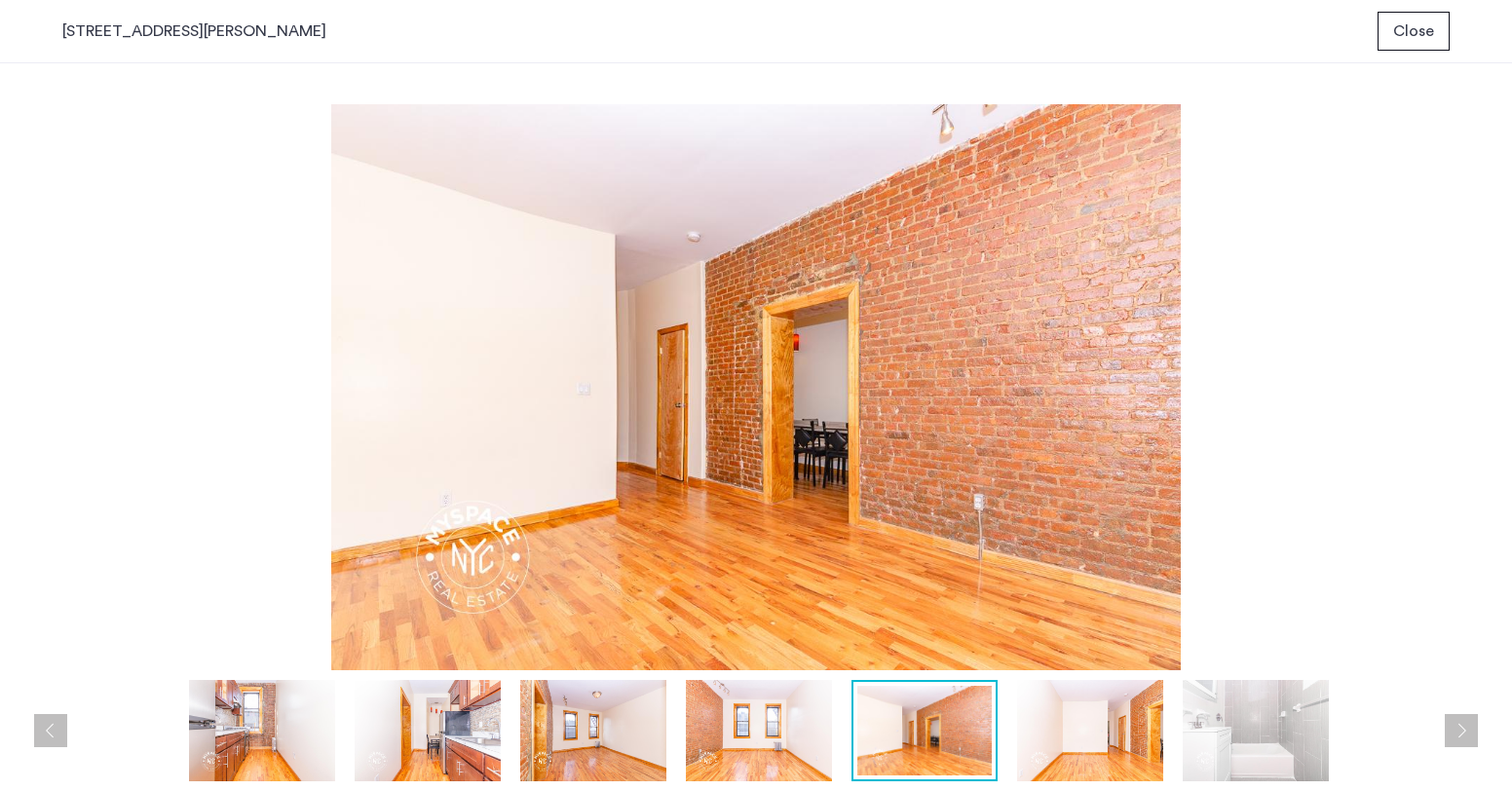
click at [1074, 731] on img at bounding box center [1089, 731] width 146 height 101
